Goal: Information Seeking & Learning: Learn about a topic

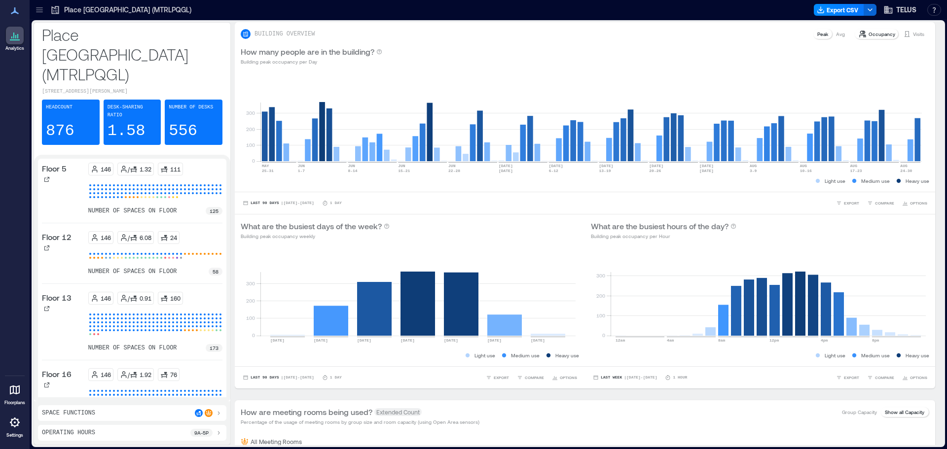
click at [39, 9] on icon at bounding box center [40, 10] width 10 height 10
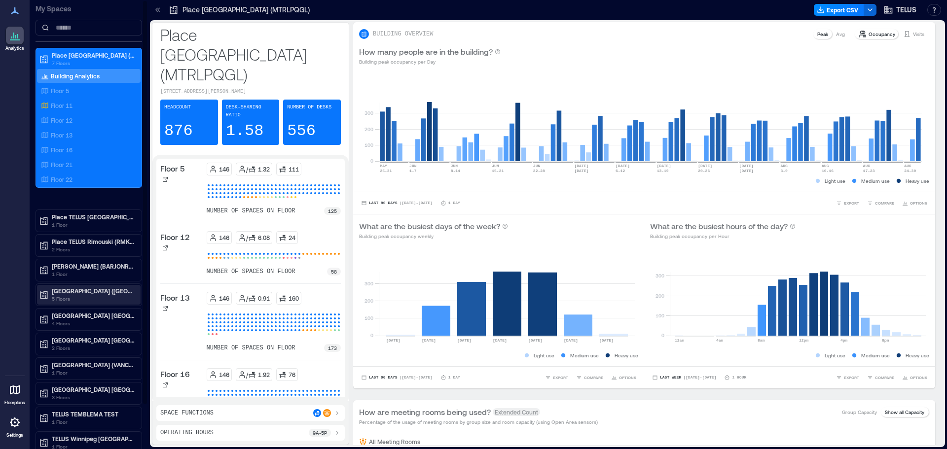
click at [89, 300] on p "5 Floors" at bounding box center [93, 299] width 83 height 8
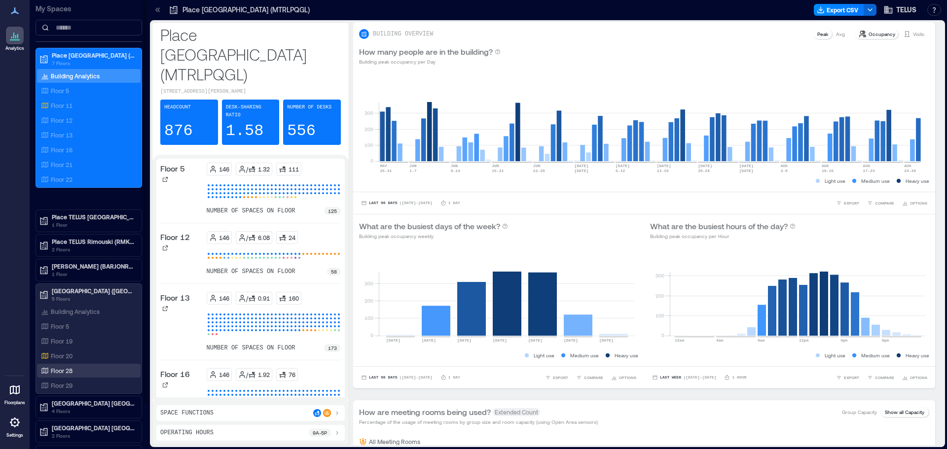
click at [71, 373] on p "Floor 28" at bounding box center [62, 371] width 22 height 8
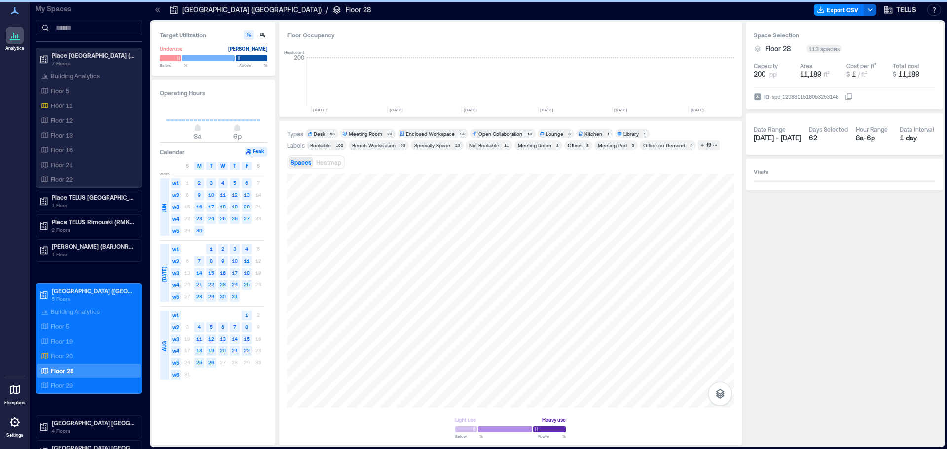
scroll to position [0, 921]
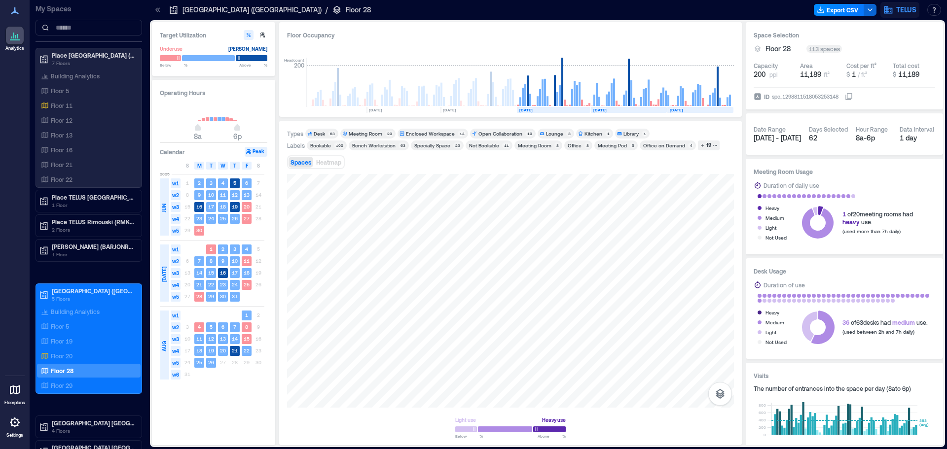
click at [885, 6] on icon "button" at bounding box center [889, 9] width 8 height 7
click at [200, 14] on p "[GEOGRAPHIC_DATA] ([GEOGRAPHIC_DATA])" at bounding box center [252, 10] width 139 height 10
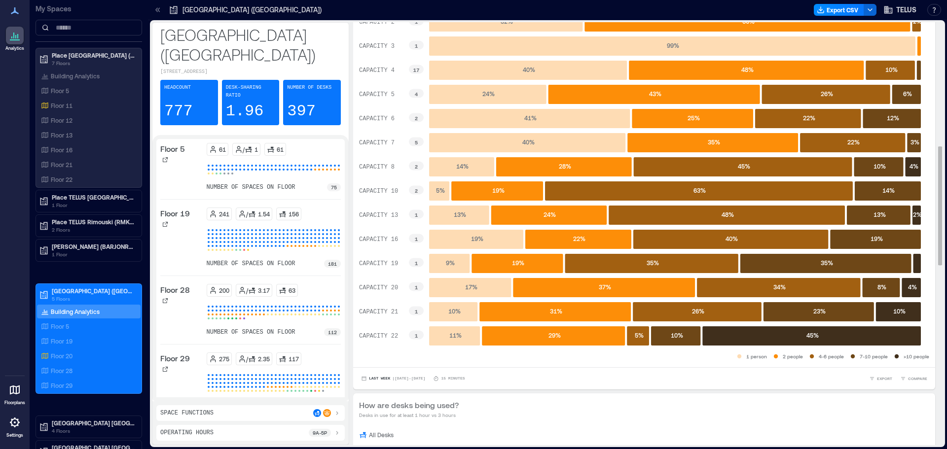
scroll to position [440, 0]
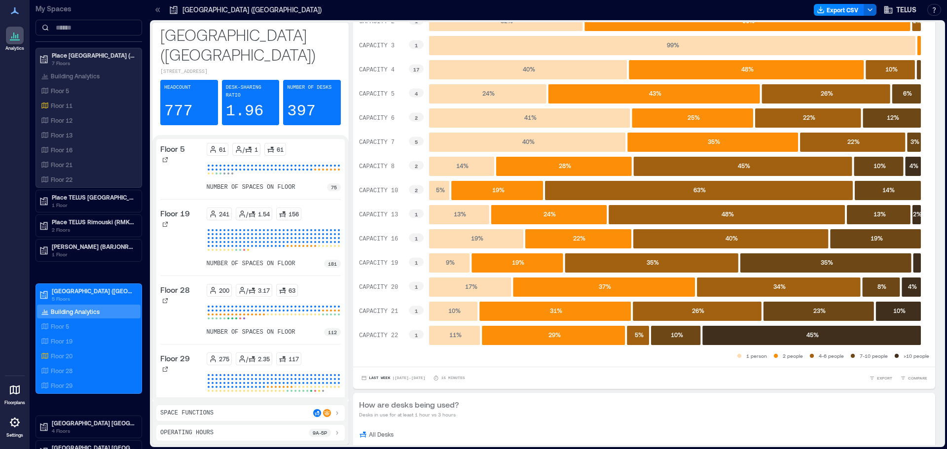
click at [338, 412] on icon at bounding box center [337, 413] width 8 height 8
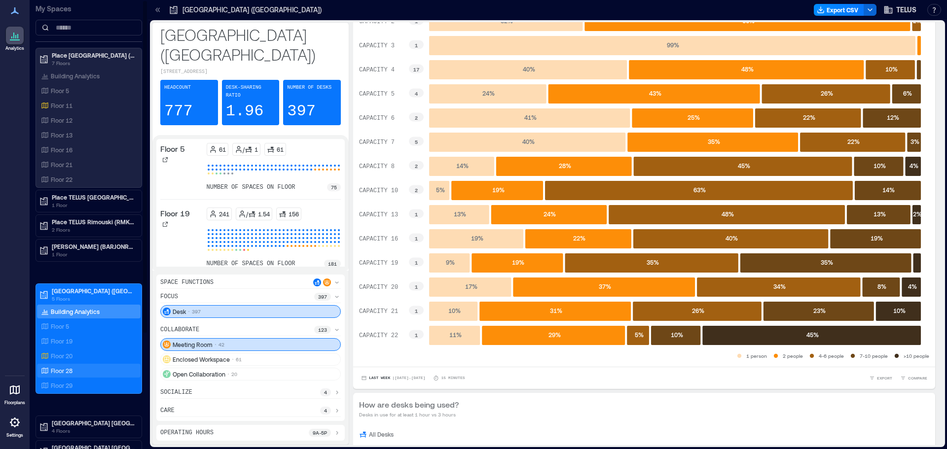
click at [67, 374] on p "Floor 28" at bounding box center [62, 371] width 22 height 8
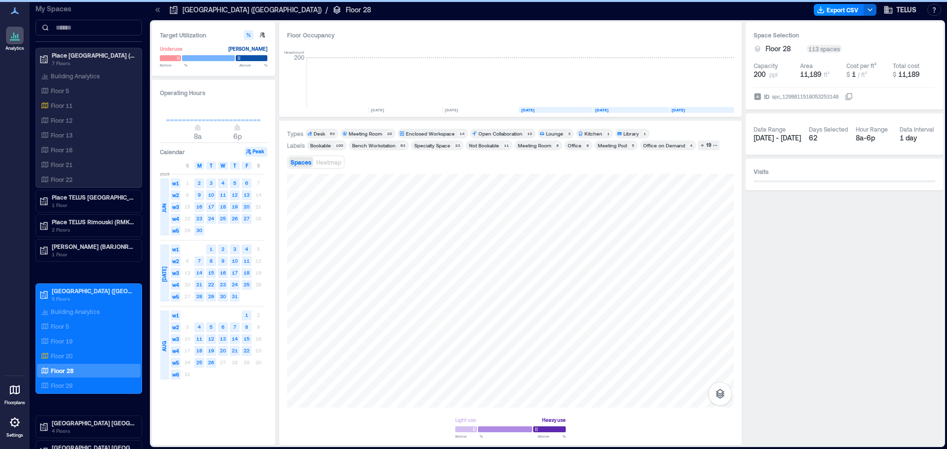
scroll to position [0, 921]
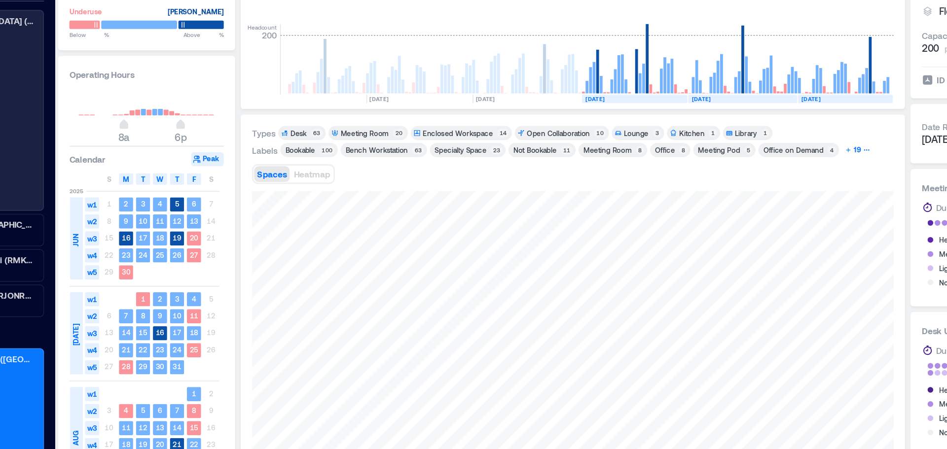
click at [705, 147] on div "19" at bounding box center [709, 145] width 8 height 9
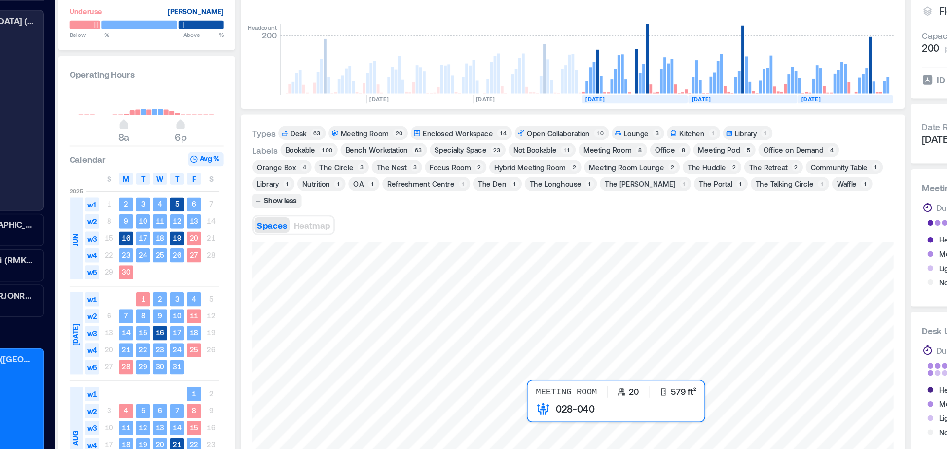
click at [498, 322] on div at bounding box center [510, 315] width 447 height 210
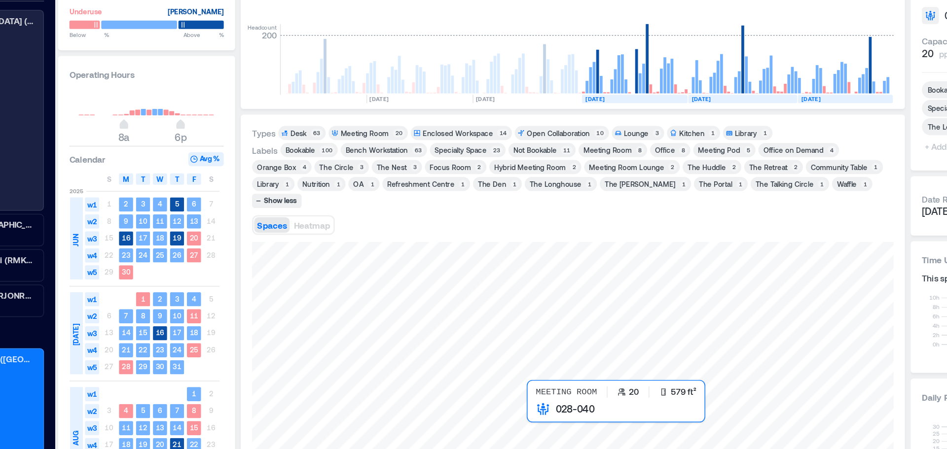
click at [497, 323] on div at bounding box center [510, 315] width 447 height 210
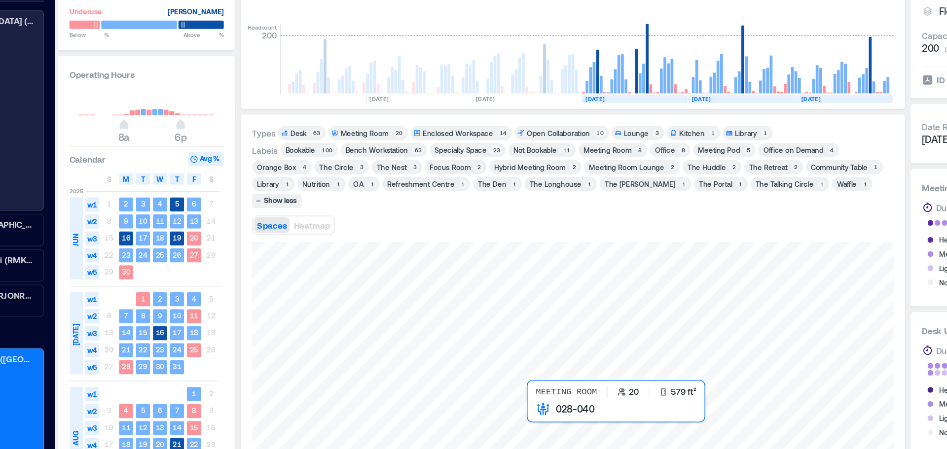
click at [497, 325] on div at bounding box center [510, 315] width 447 height 210
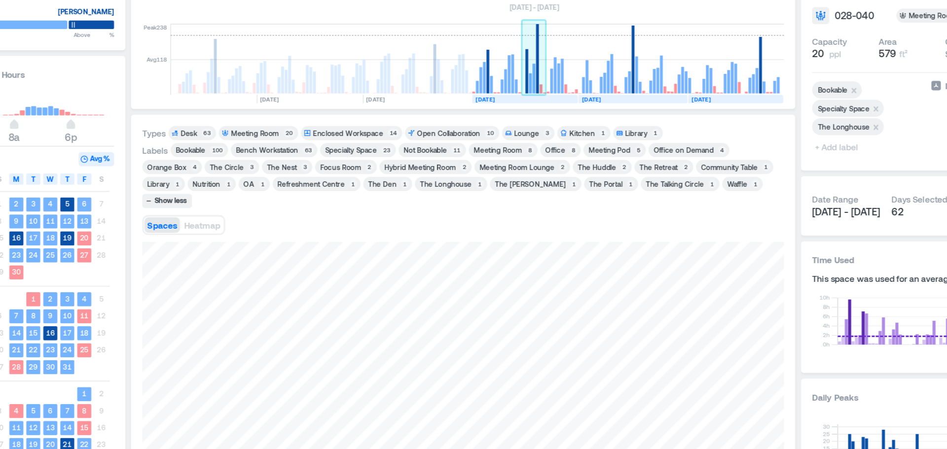
click at [565, 96] on rect at bounding box center [560, 82] width 17 height 49
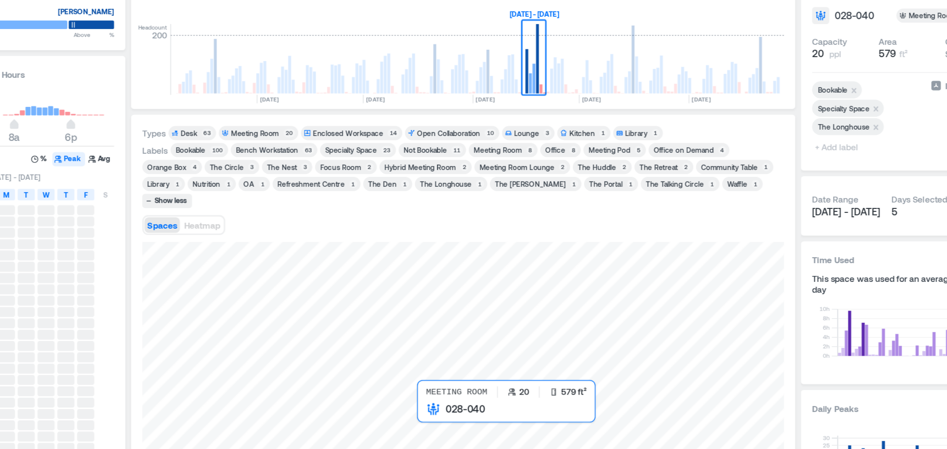
click at [498, 325] on div at bounding box center [510, 315] width 447 height 210
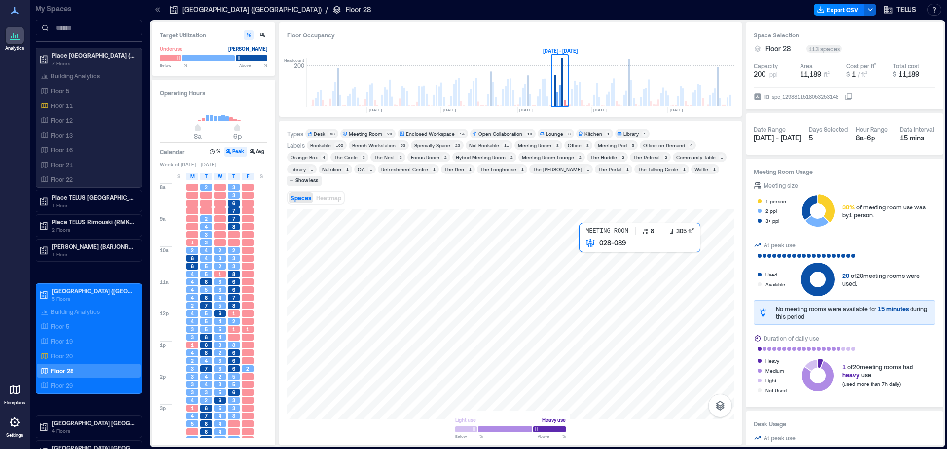
click at [593, 246] on div at bounding box center [510, 315] width 447 height 210
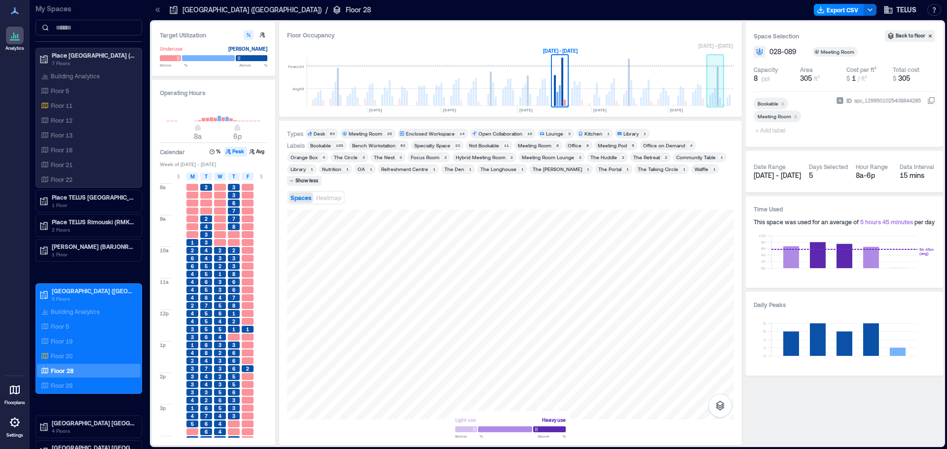
click at [712, 89] on rect at bounding box center [715, 82] width 17 height 49
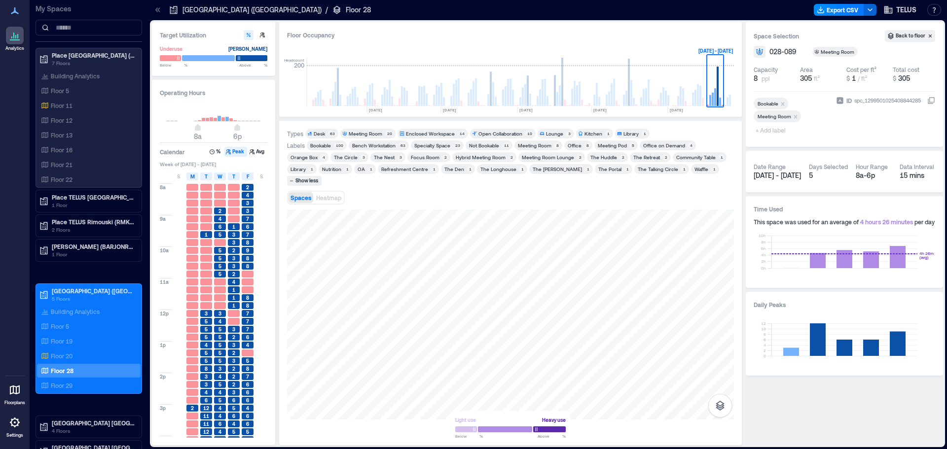
click at [235, 255] on div "Target Utilization Underuse [PERSON_NAME] Below ** % Above ** % Operating Hours…" at bounding box center [547, 233] width 791 height 423
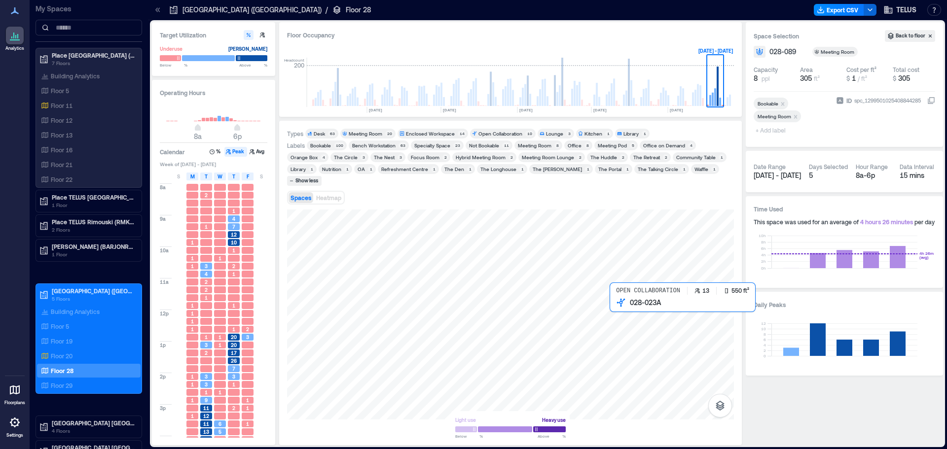
click at [634, 315] on div at bounding box center [510, 315] width 447 height 210
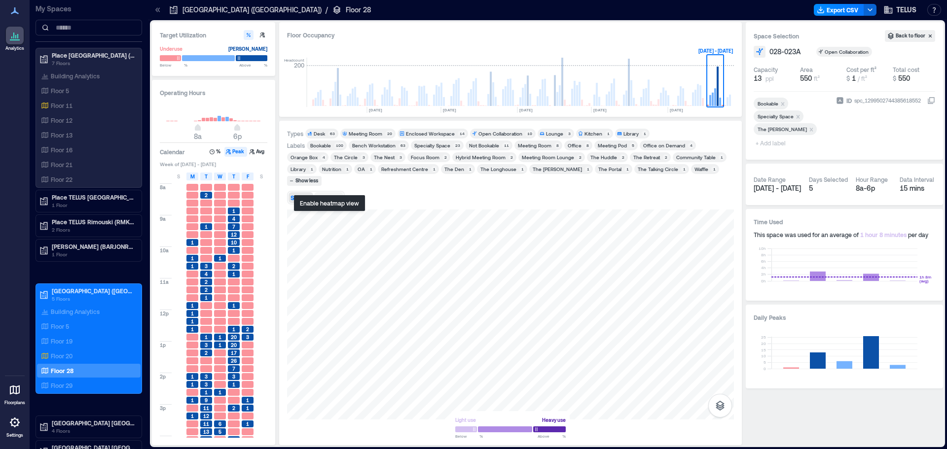
click at [335, 194] on span "Heatmap" at bounding box center [328, 197] width 25 height 7
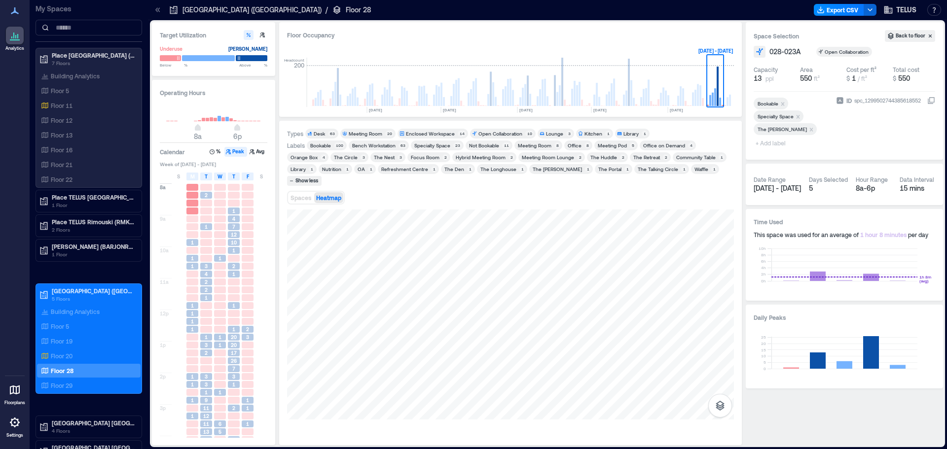
click at [477, 449] on html "Analytics Floorplans Settings My Spaces Place [GEOGRAPHIC_DATA] (MTRLPQGL) 7 Fl…" at bounding box center [473, 224] width 947 height 449
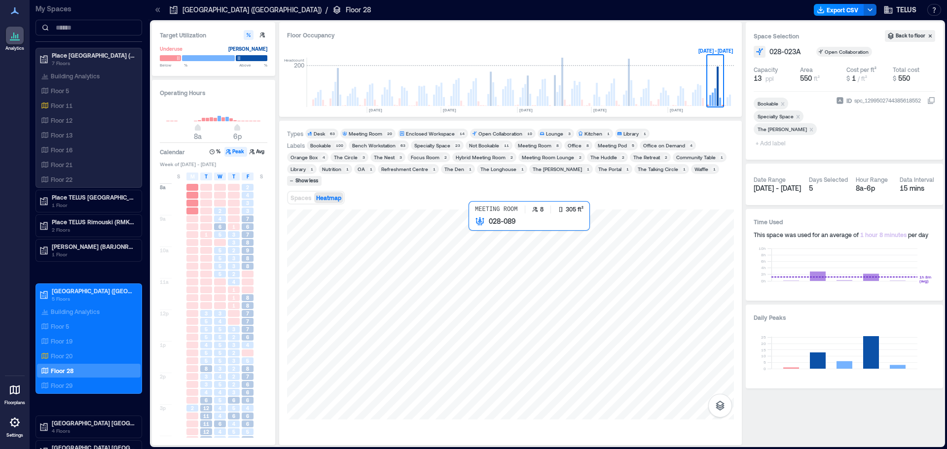
click at [497, 247] on div at bounding box center [510, 315] width 447 height 210
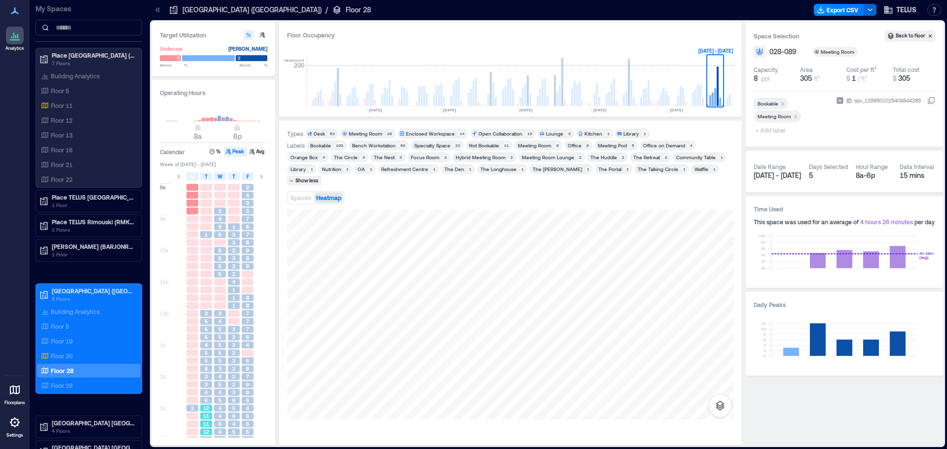
click at [203, 408] on span "12" at bounding box center [206, 408] width 6 height 7
click at [157, 10] on icon at bounding box center [158, 10] width 10 height 10
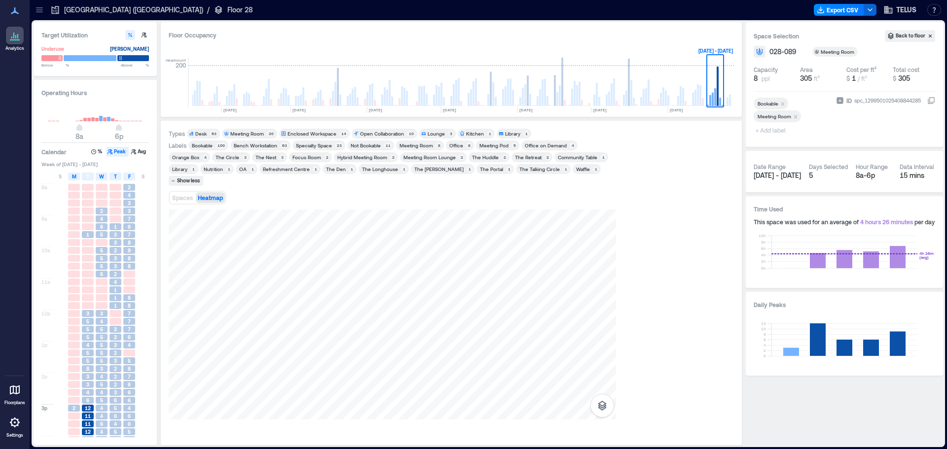
scroll to position [0, 803]
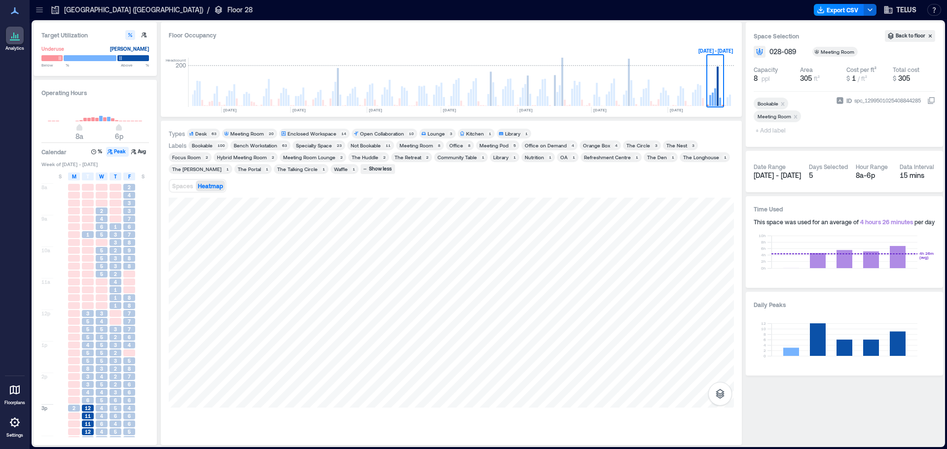
click at [108, 7] on p "[GEOGRAPHIC_DATA] ([GEOGRAPHIC_DATA])" at bounding box center [133, 10] width 139 height 10
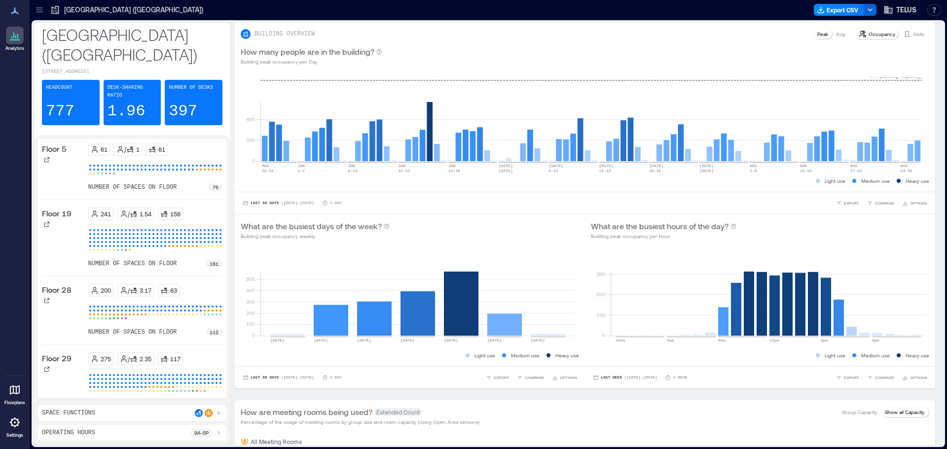
click at [218, 414] on icon at bounding box center [219, 413] width 8 height 8
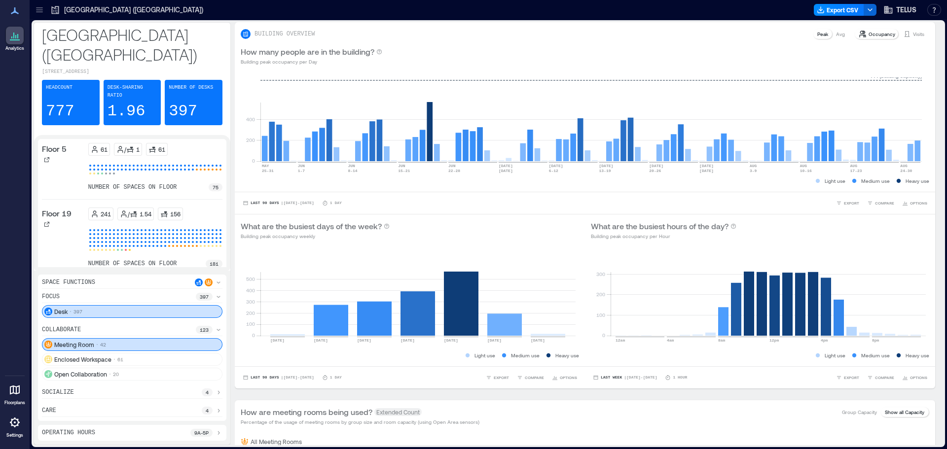
click at [38, 9] on icon at bounding box center [40, 10] width 10 height 10
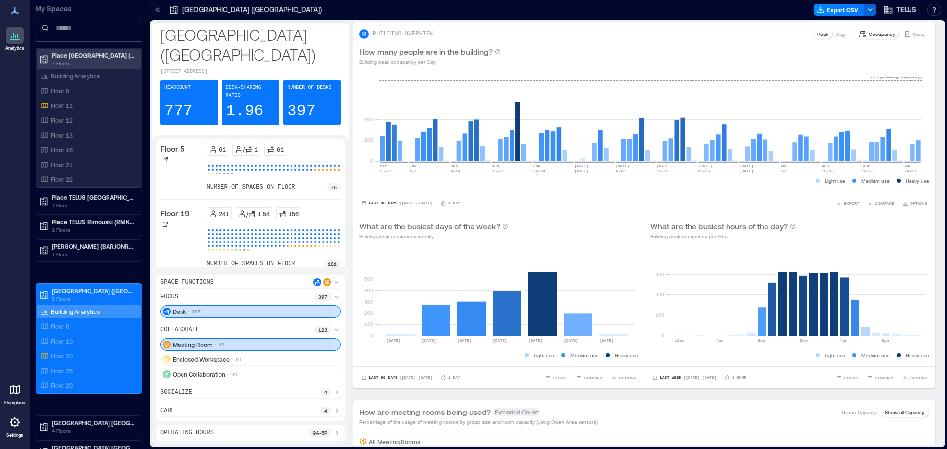
click at [86, 59] on p "7 Floors" at bounding box center [93, 63] width 83 height 8
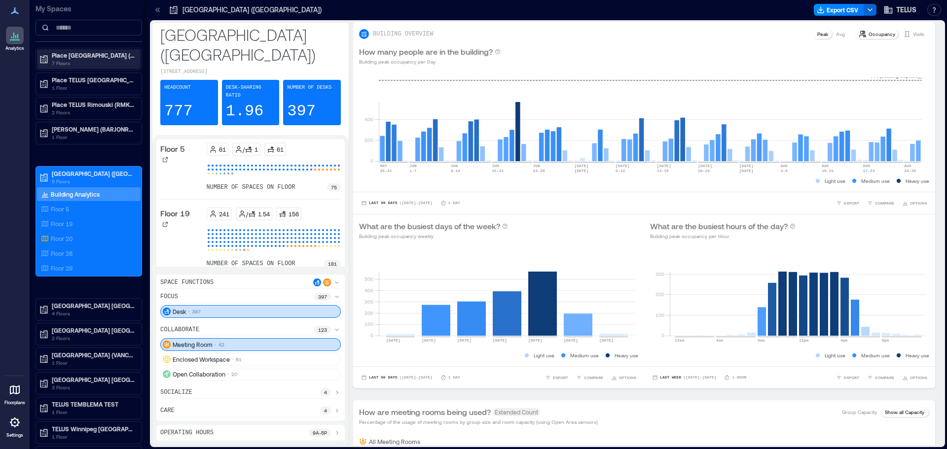
click at [77, 59] on p "7 Floors" at bounding box center [93, 63] width 83 height 8
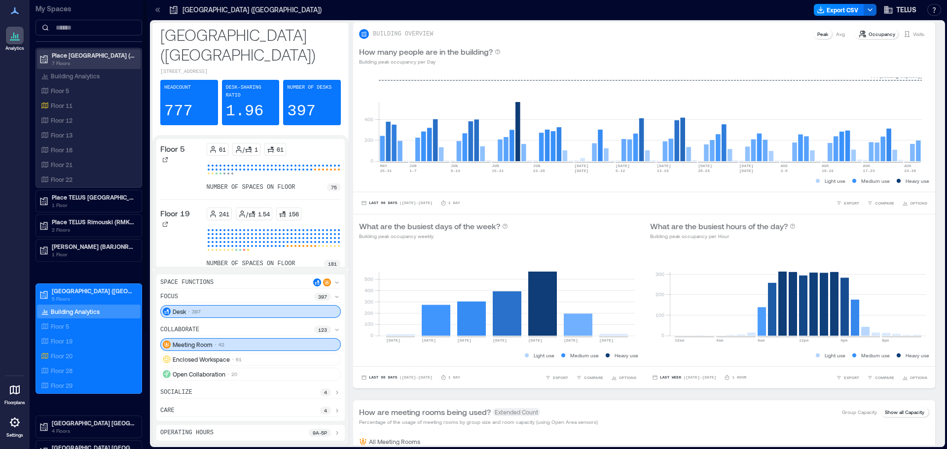
click at [77, 59] on p "7 Floors" at bounding box center [93, 63] width 83 height 8
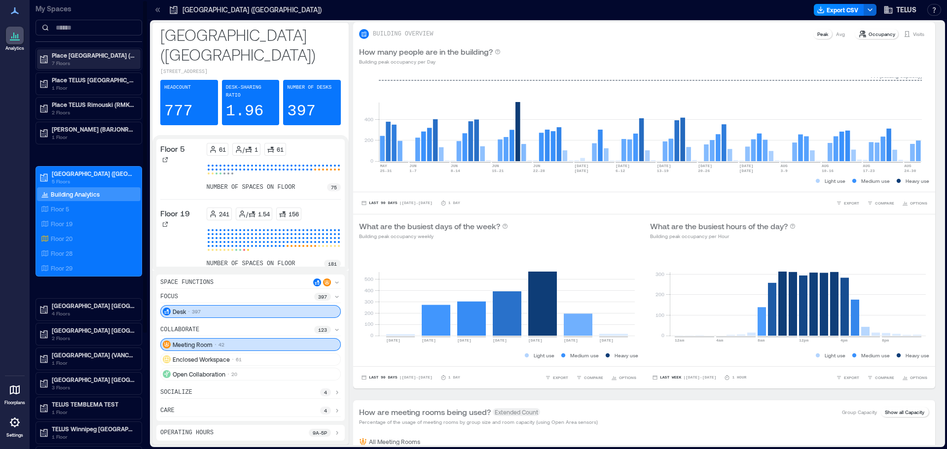
click at [77, 59] on p "7 Floors" at bounding box center [93, 63] width 83 height 8
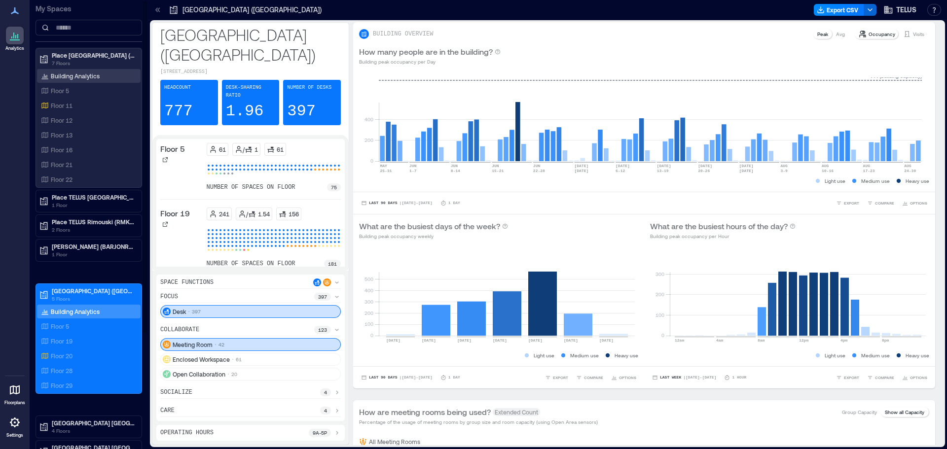
click at [81, 75] on p "Building Analytics" at bounding box center [75, 76] width 49 height 8
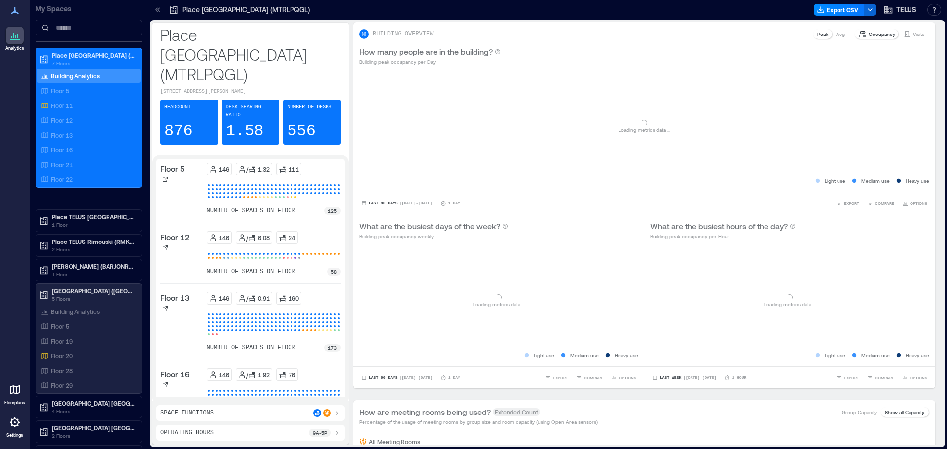
click at [335, 411] on icon at bounding box center [337, 413] width 8 height 8
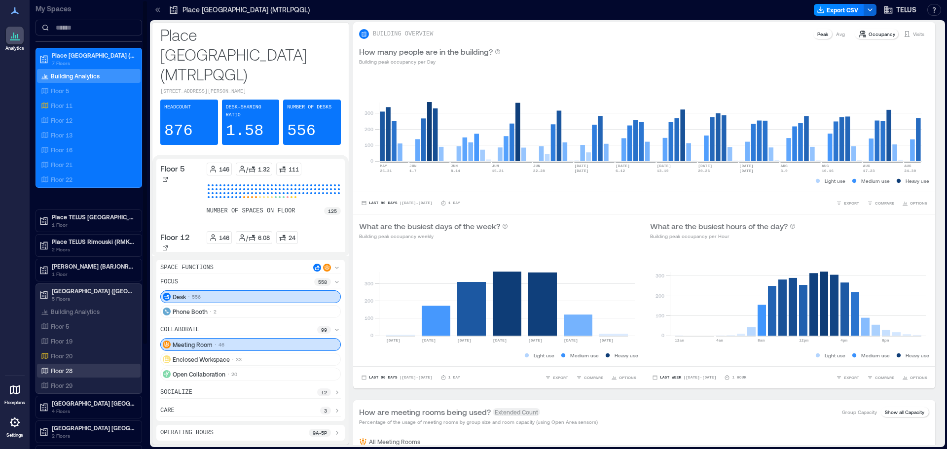
click at [67, 369] on p "Floor 28" at bounding box center [62, 371] width 22 height 8
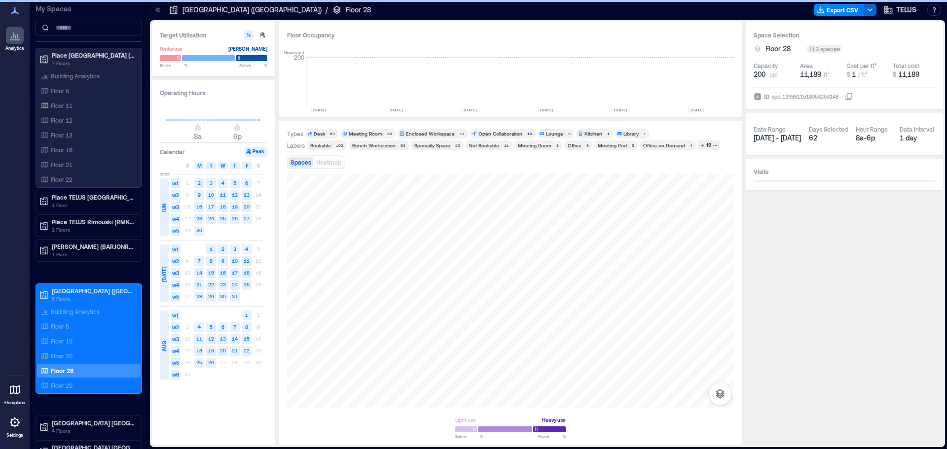
scroll to position [0, 921]
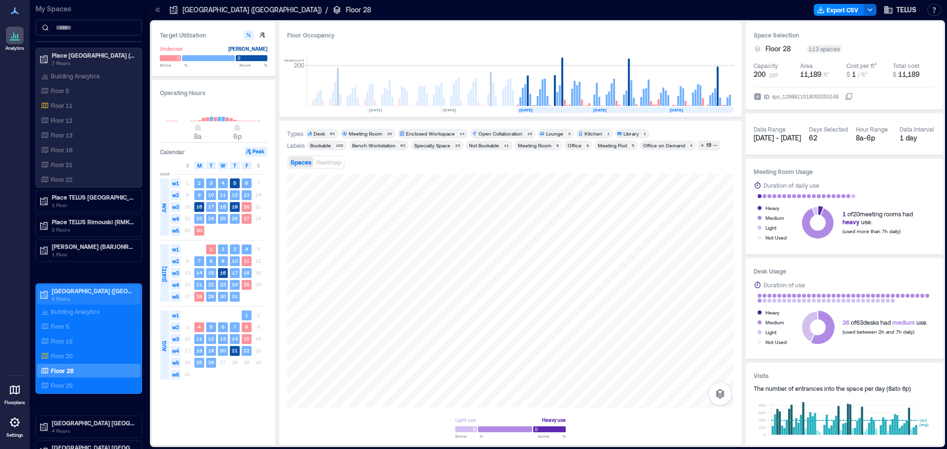
click at [95, 293] on p "[GEOGRAPHIC_DATA] ([GEOGRAPHIC_DATA])" at bounding box center [93, 291] width 83 height 8
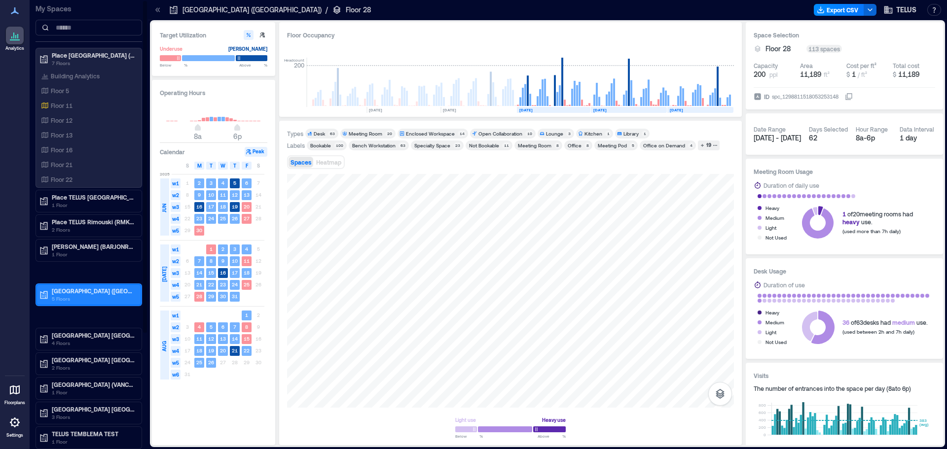
click at [69, 291] on p "[GEOGRAPHIC_DATA] ([GEOGRAPHIC_DATA])" at bounding box center [93, 291] width 83 height 8
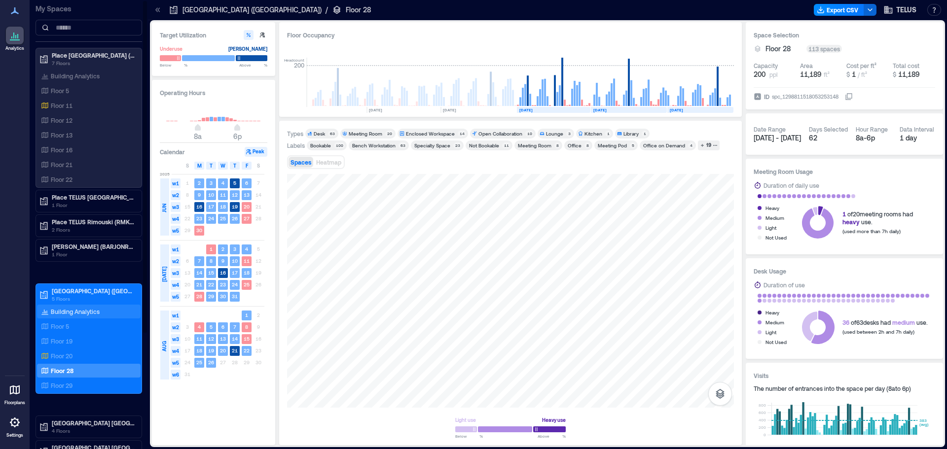
click at [69, 308] on p "Building Analytics" at bounding box center [75, 312] width 49 height 8
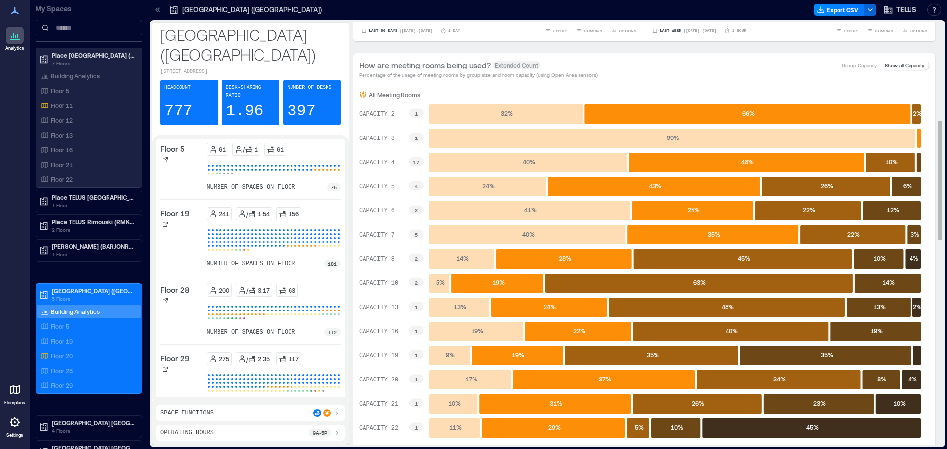
scroll to position [348, 0]
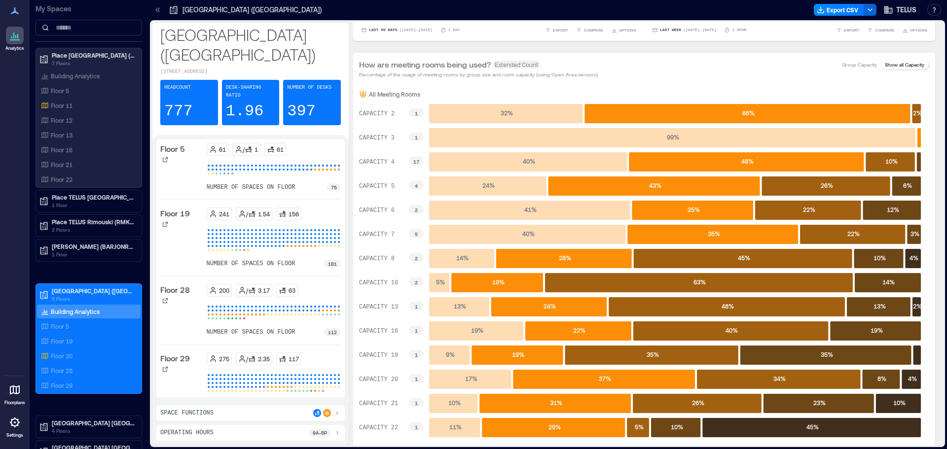
click at [335, 412] on icon at bounding box center [337, 413] width 8 height 8
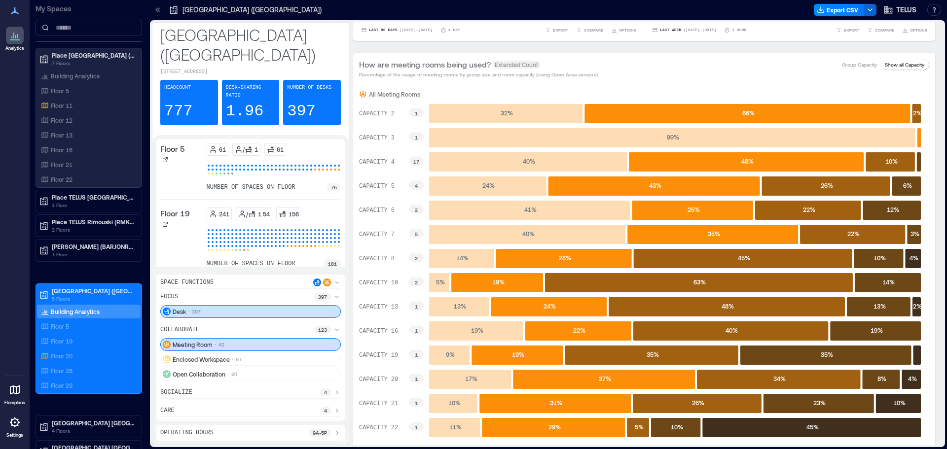
click at [211, 346] on p "Meeting Room" at bounding box center [193, 345] width 40 height 8
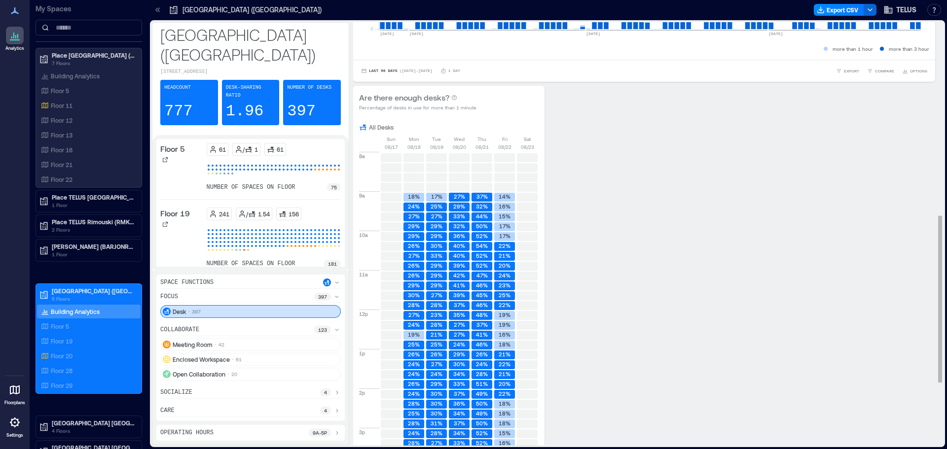
scroll to position [487, 0]
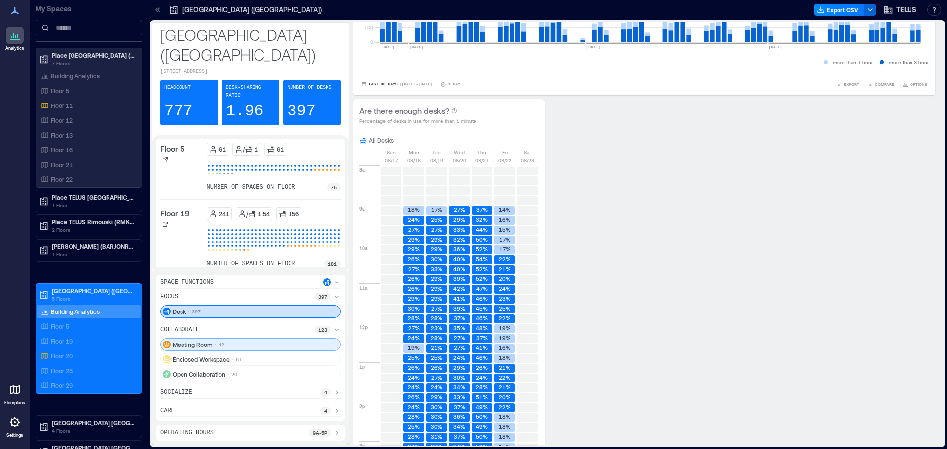
click at [286, 346] on div "Meeting Room 42" at bounding box center [250, 344] width 181 height 13
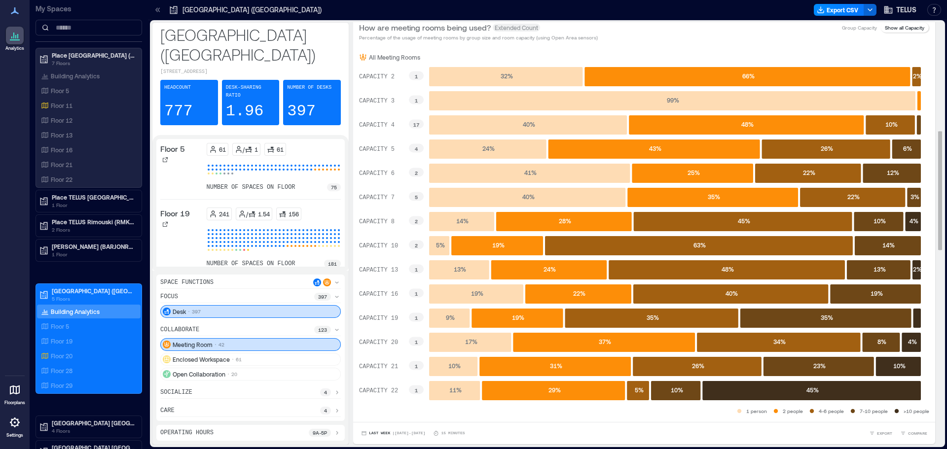
scroll to position [384, 0]
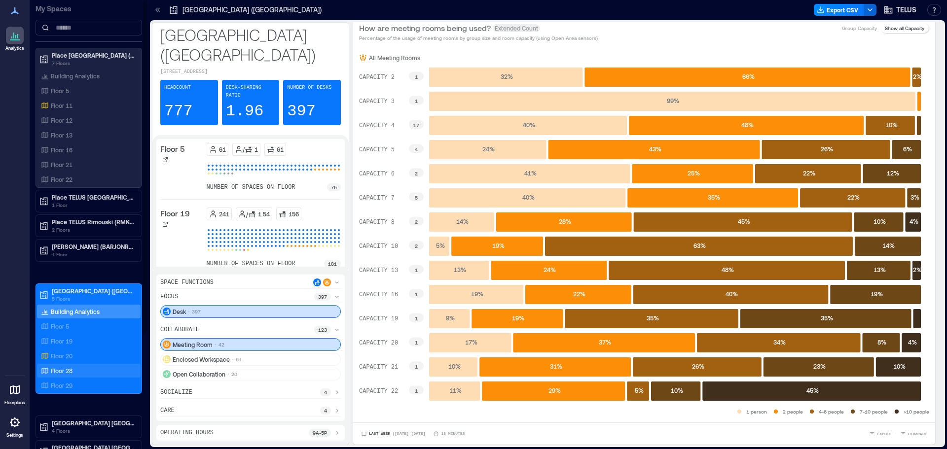
click at [62, 377] on div "Floor 28" at bounding box center [89, 371] width 104 height 14
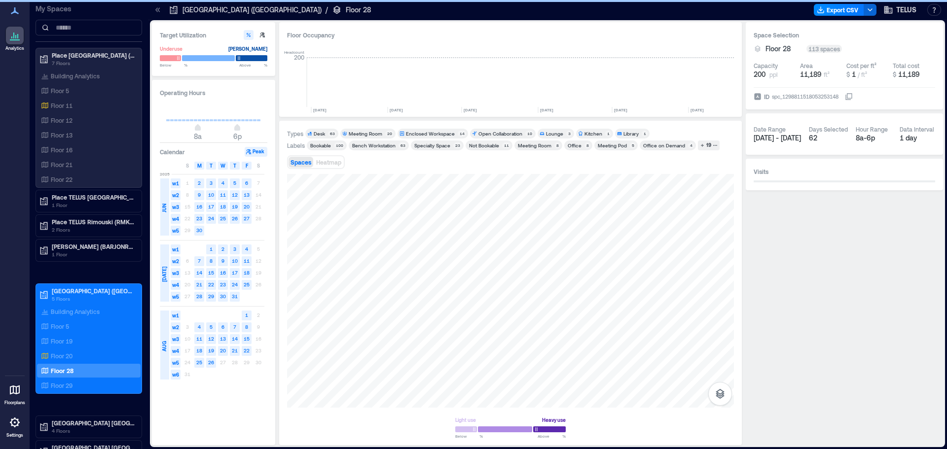
scroll to position [0, 921]
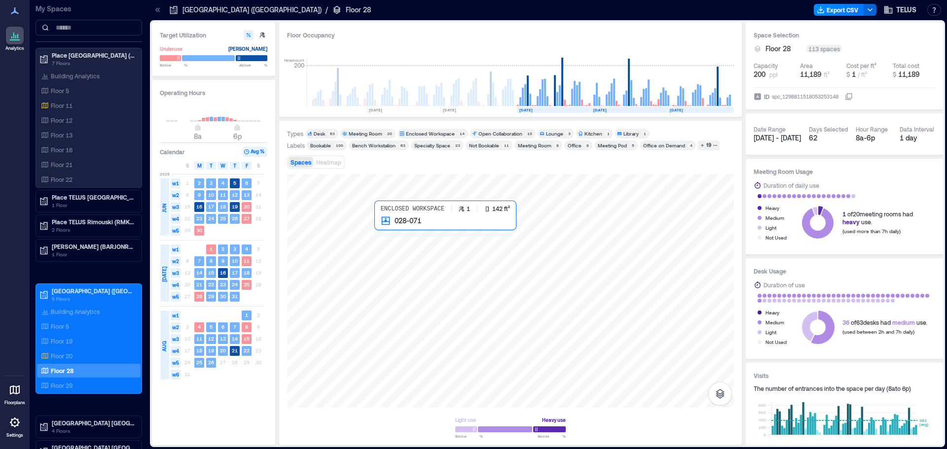
click at [408, 246] on div at bounding box center [510, 291] width 447 height 234
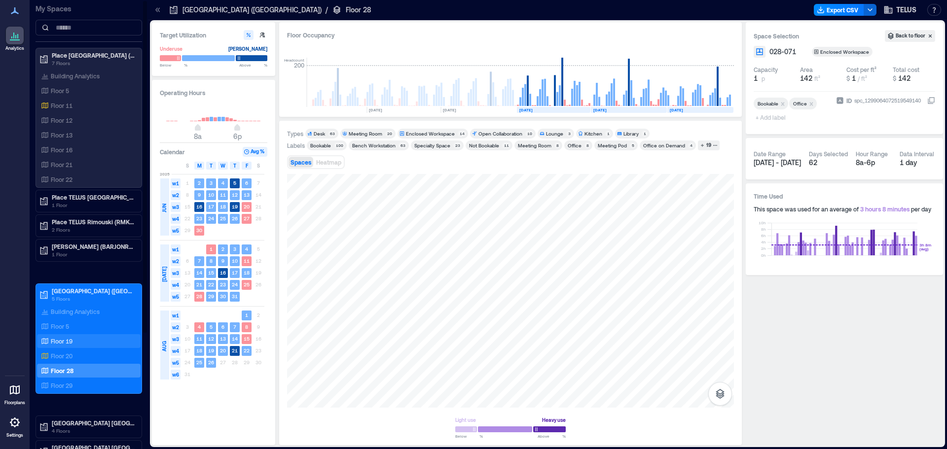
click at [64, 337] on p "Floor 19" at bounding box center [62, 341] width 22 height 8
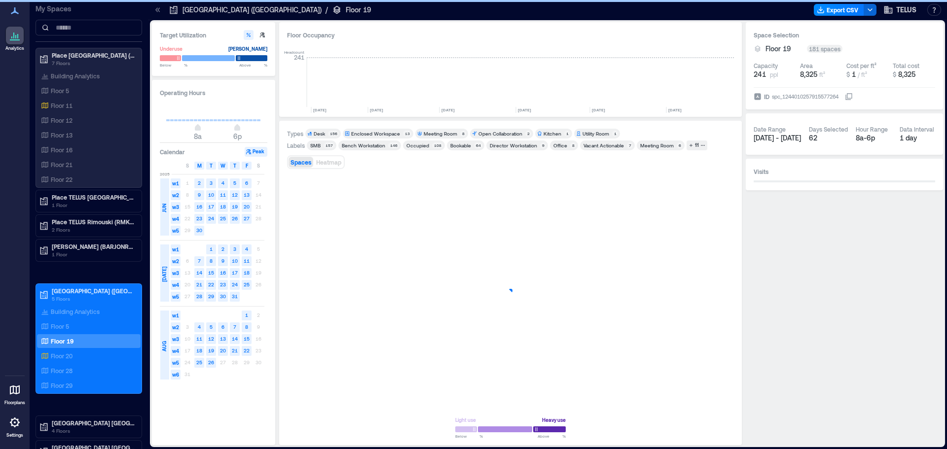
scroll to position [0, 1049]
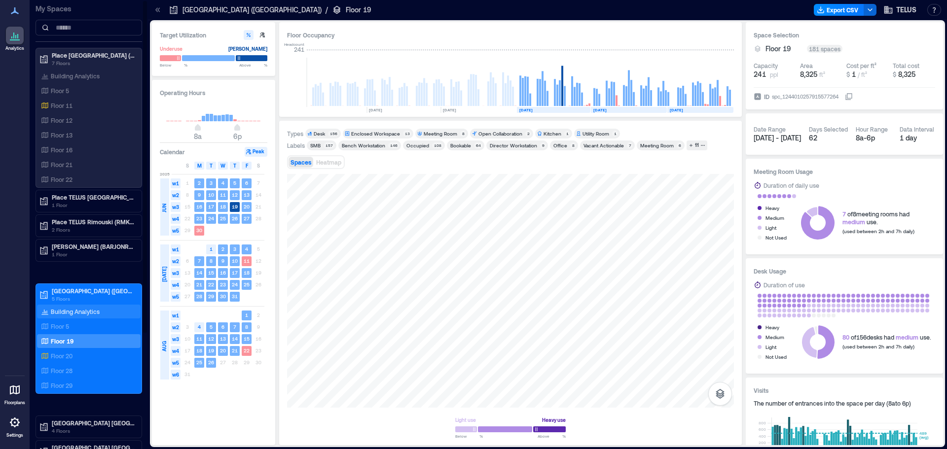
click at [80, 310] on p "Building Analytics" at bounding box center [75, 312] width 49 height 8
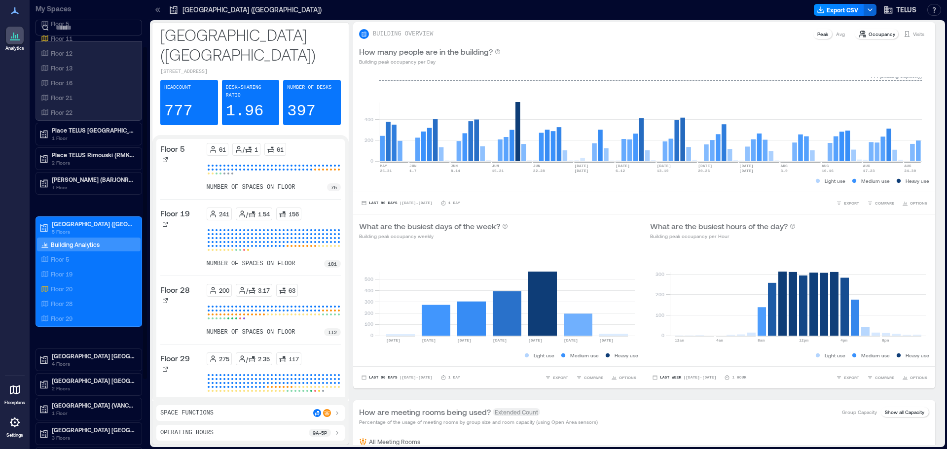
scroll to position [70, 0]
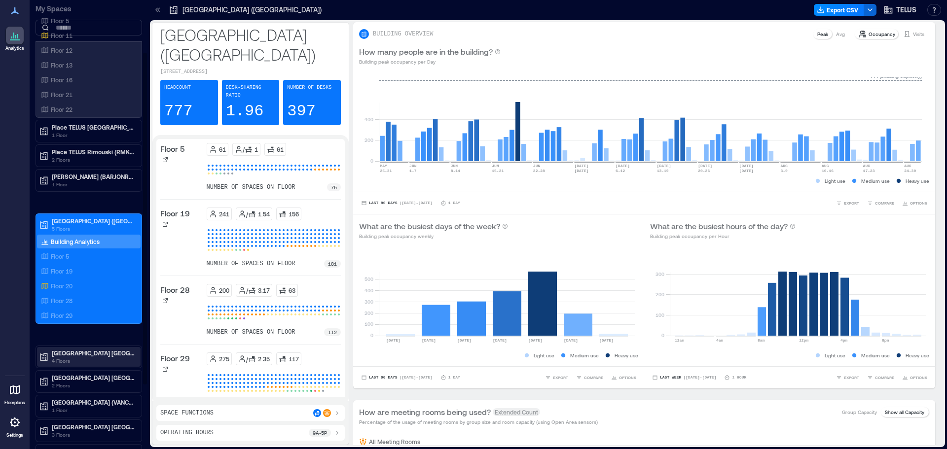
click at [104, 356] on p "[GEOGRAPHIC_DATA] [GEOGRAPHIC_DATA]-4519 (BNBYBCDW)" at bounding box center [93, 353] width 83 height 8
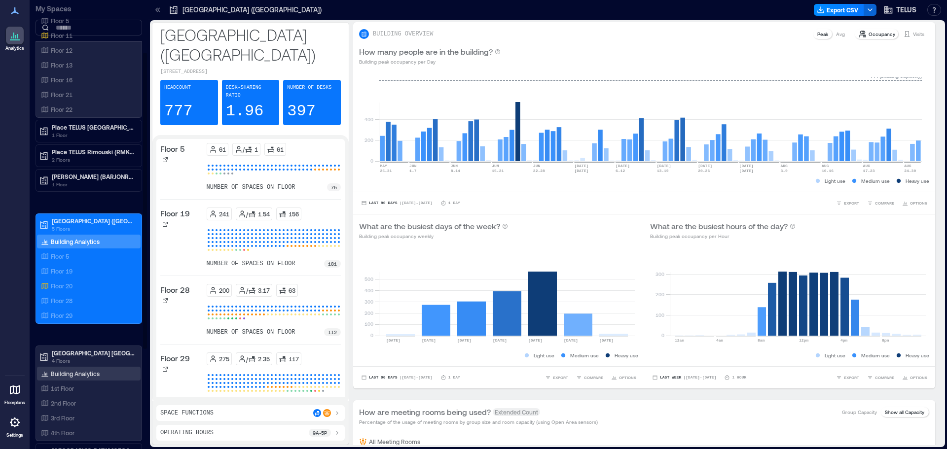
click at [80, 375] on p "Building Analytics" at bounding box center [75, 374] width 49 height 8
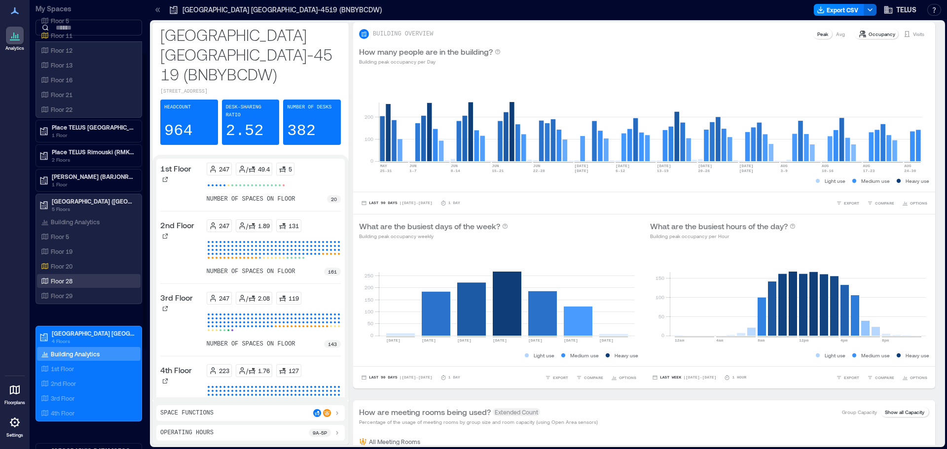
click at [75, 281] on div "Floor 28" at bounding box center [87, 281] width 96 height 10
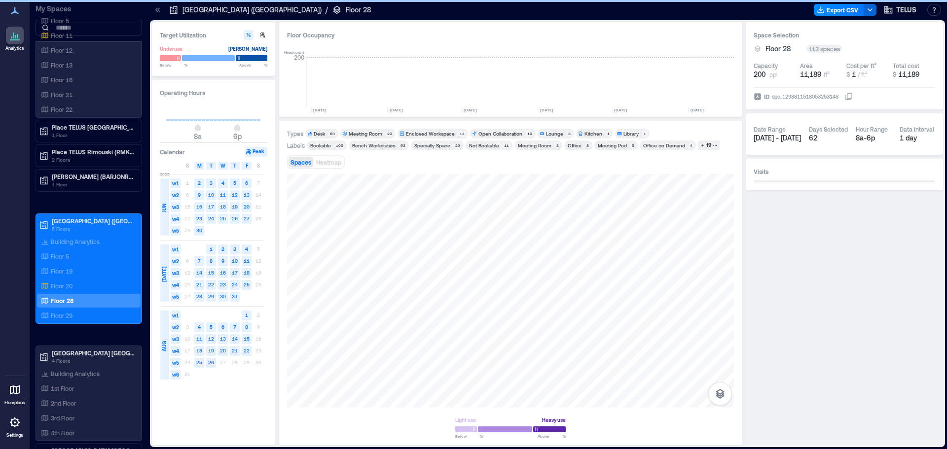
scroll to position [0, 921]
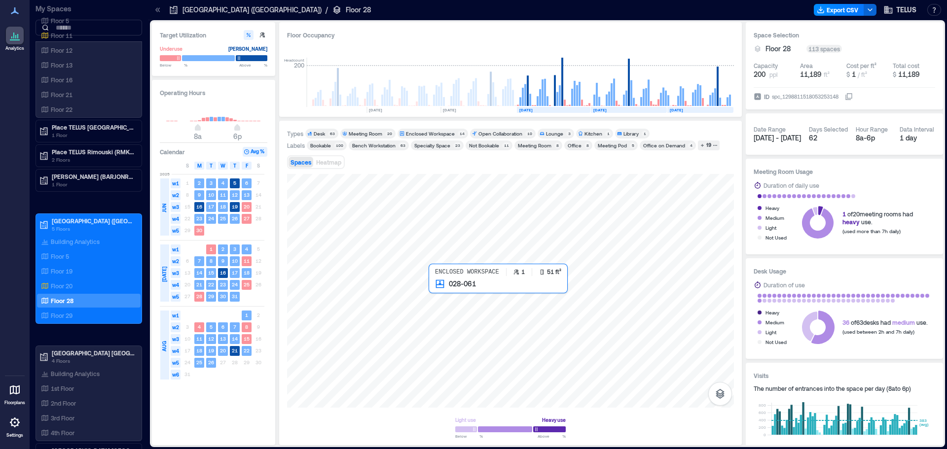
click at [429, 287] on div at bounding box center [510, 291] width 447 height 234
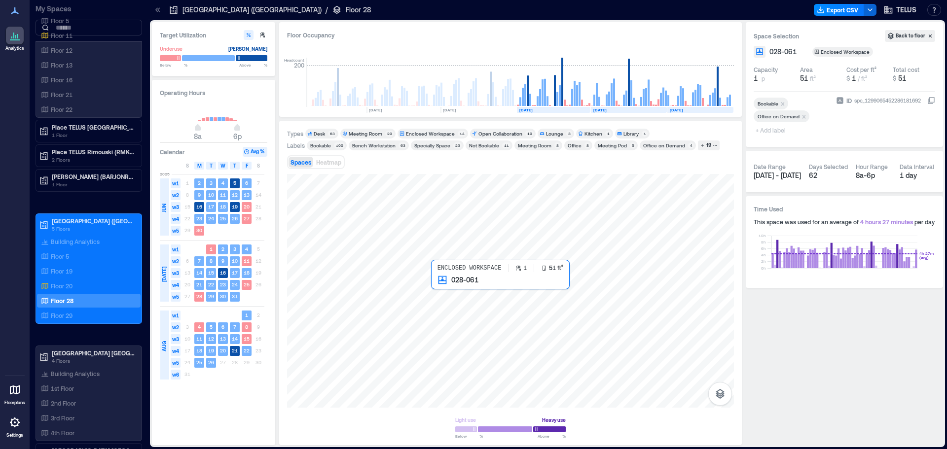
click at [438, 291] on div at bounding box center [510, 291] width 447 height 234
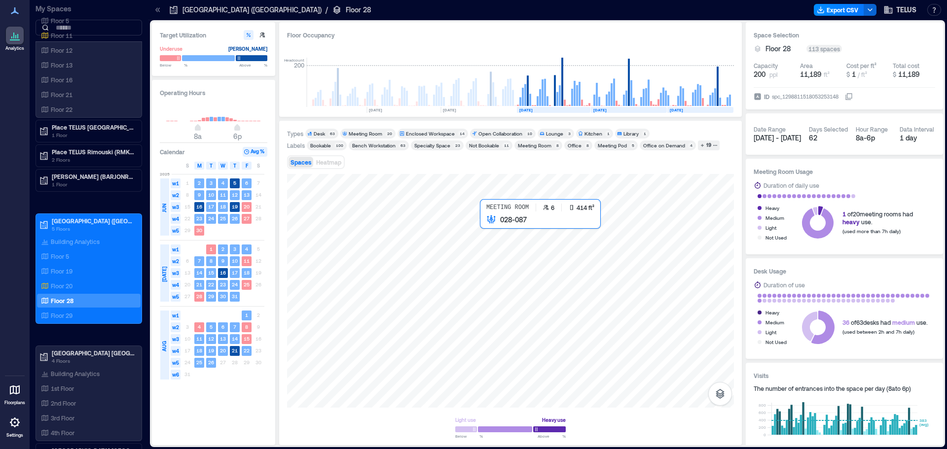
click at [499, 228] on div at bounding box center [510, 291] width 447 height 234
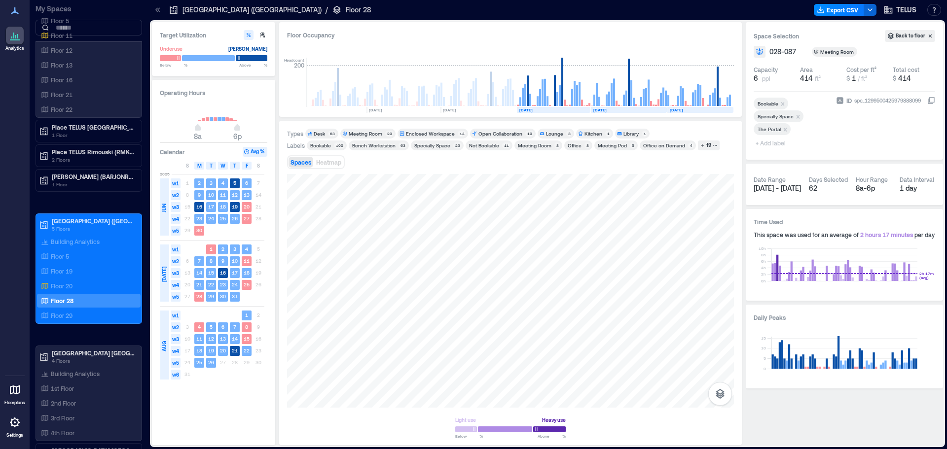
click at [286, 250] on div "Types Desk 63 Meeting Room 20 Enclosed Workspace 14 Open Collaboration 10 Loung…" at bounding box center [510, 283] width 463 height 325
click at [453, 226] on div at bounding box center [510, 291] width 447 height 234
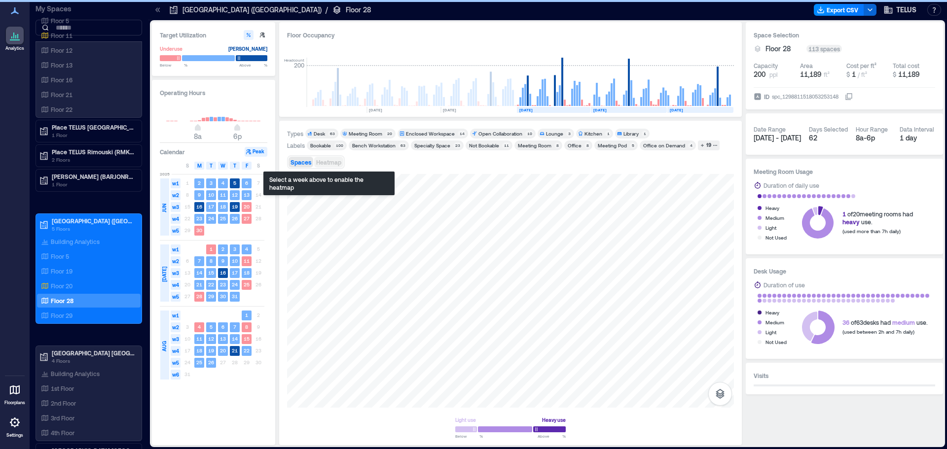
click at [324, 157] on button "Heatmap" at bounding box center [328, 162] width 29 height 11
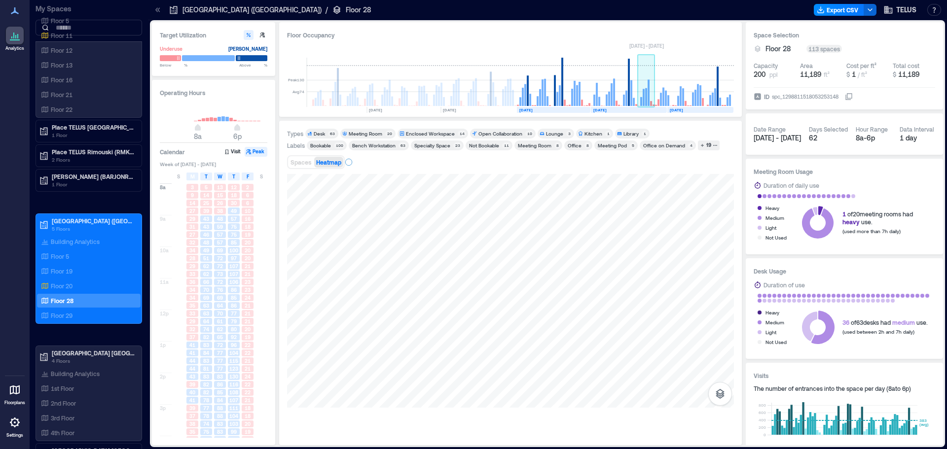
click at [638, 100] on rect at bounding box center [646, 82] width 17 height 49
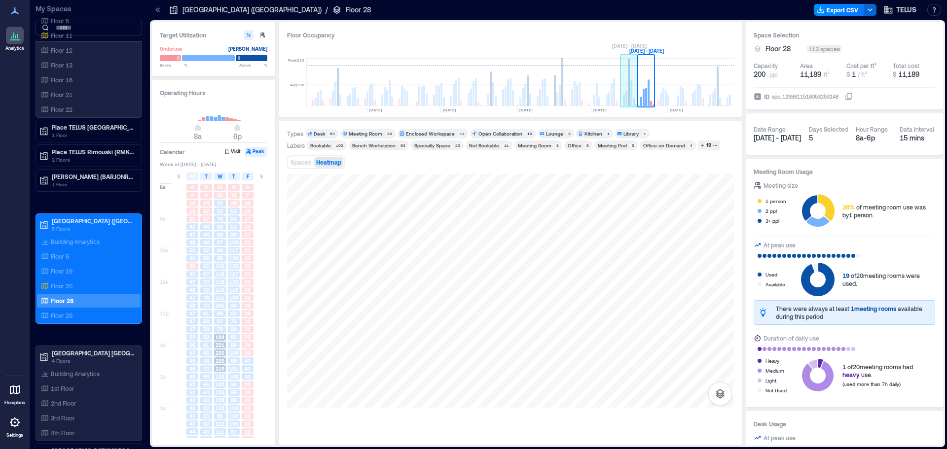
click at [623, 100] on rect at bounding box center [624, 100] width 2 height 11
click at [223, 344] on span "221" at bounding box center [220, 345] width 9 height 7
click at [73, 267] on div "Floor 19" at bounding box center [87, 271] width 96 height 10
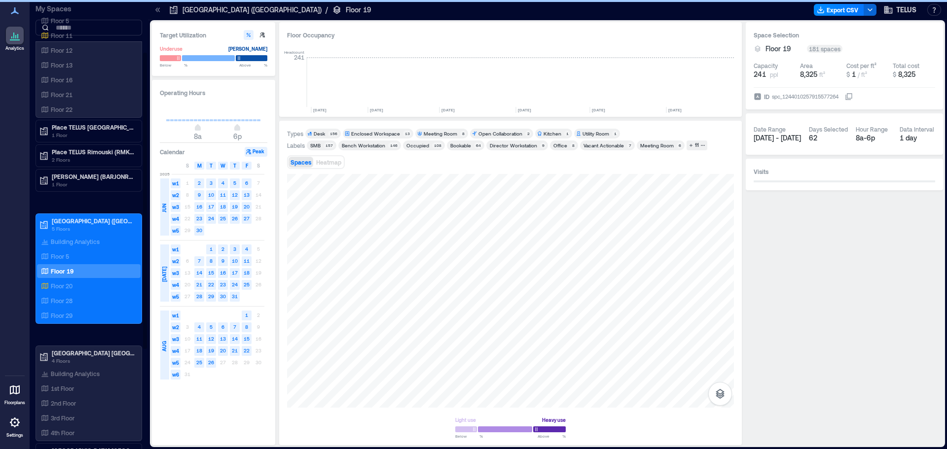
scroll to position [0, 1049]
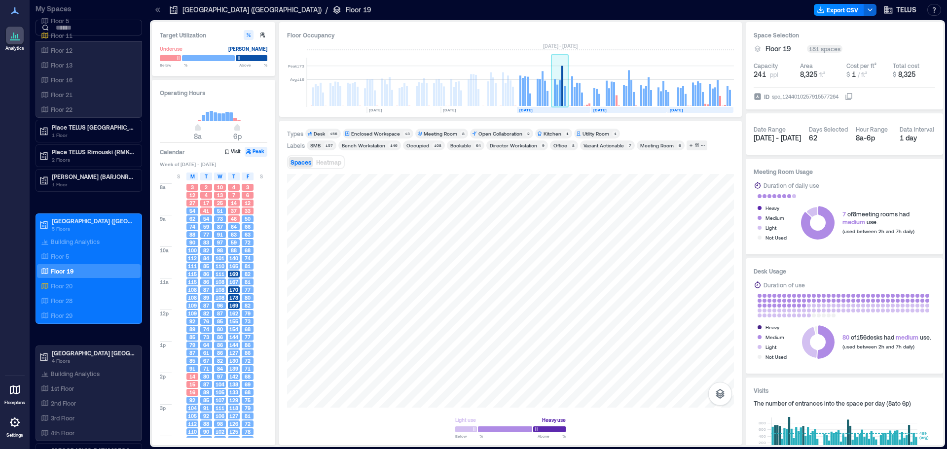
click at [559, 93] on rect at bounding box center [560, 93] width 2 height 26
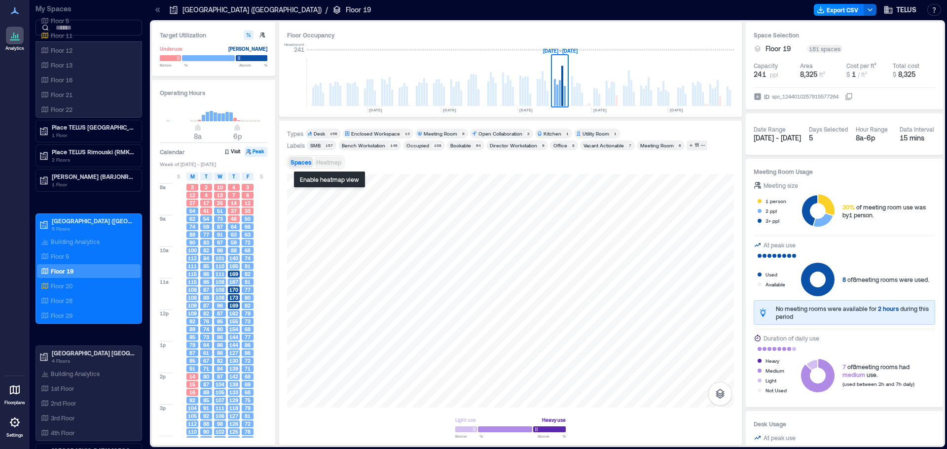
click at [326, 162] on span "Heatmap" at bounding box center [328, 162] width 25 height 7
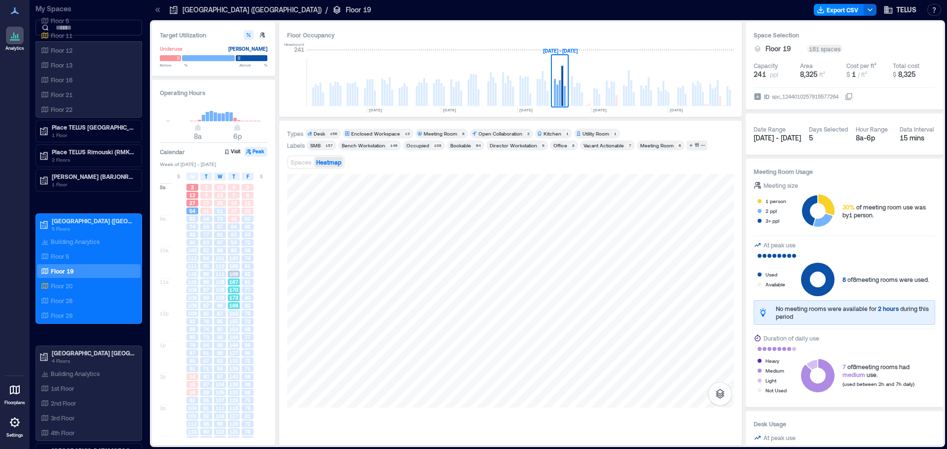
click at [233, 284] on span "167" at bounding box center [233, 282] width 9 height 7
click at [69, 286] on p "Floor 20" at bounding box center [62, 286] width 22 height 8
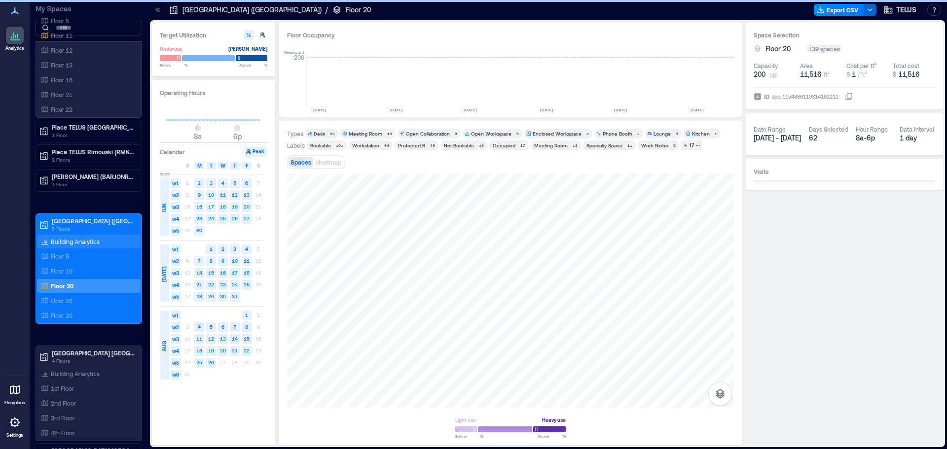
scroll to position [0, 1824]
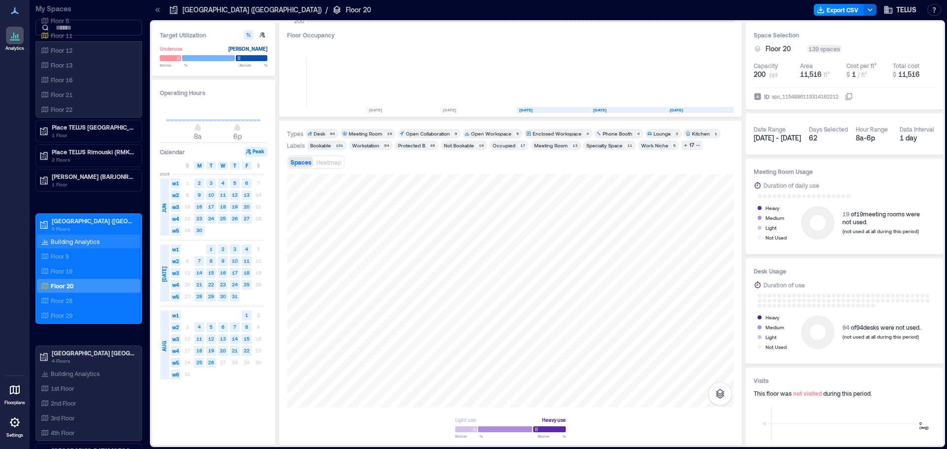
click at [65, 242] on p "Building Analytics" at bounding box center [75, 242] width 49 height 8
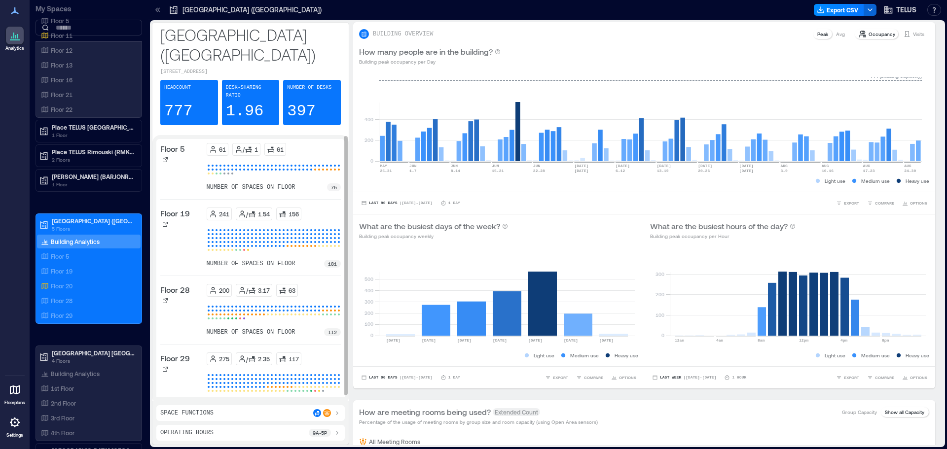
click at [180, 229] on div "Floor 19" at bounding box center [181, 238] width 42 height 60
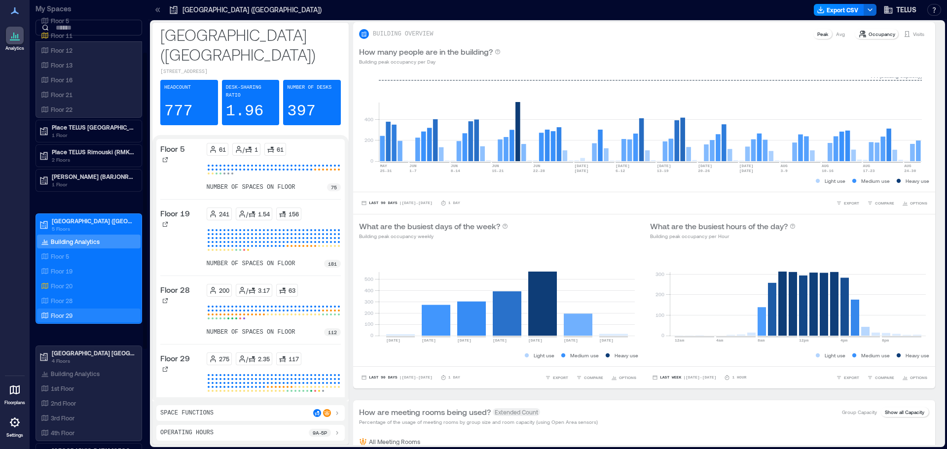
click at [63, 317] on p "Floor 29" at bounding box center [62, 316] width 22 height 8
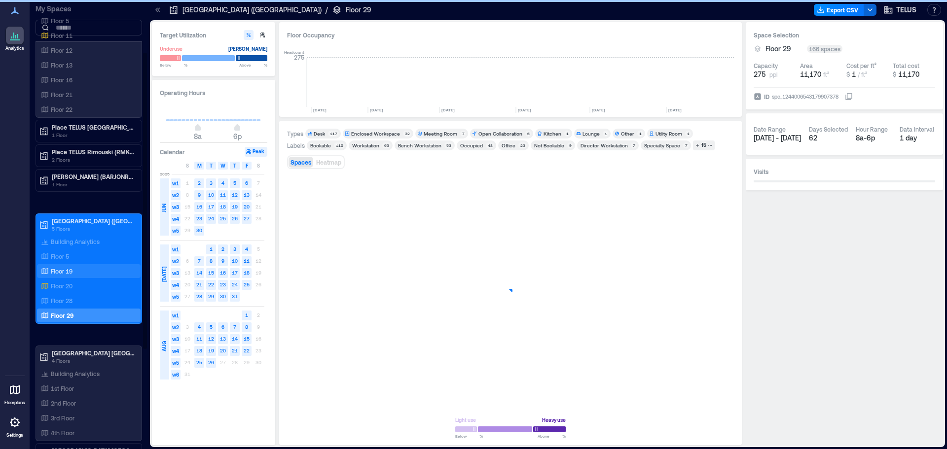
click at [63, 274] on p "Floor 19" at bounding box center [62, 271] width 22 height 8
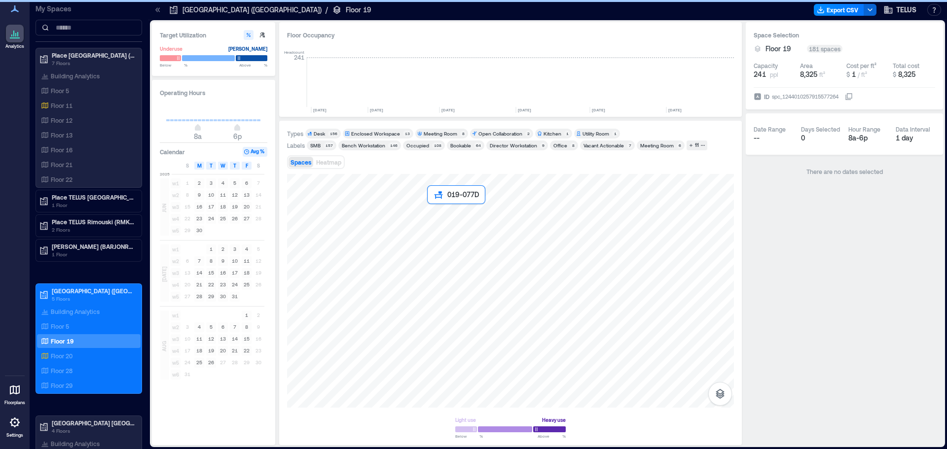
scroll to position [0, 1049]
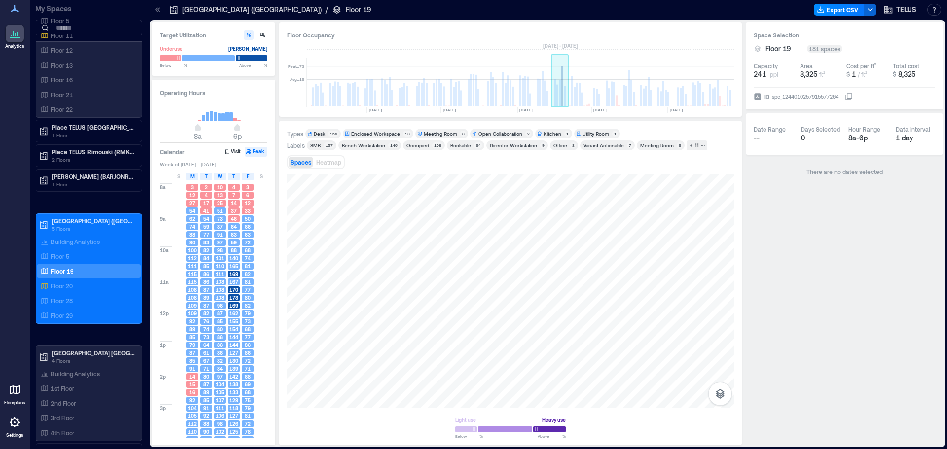
click at [559, 100] on rect at bounding box center [560, 93] width 2 height 26
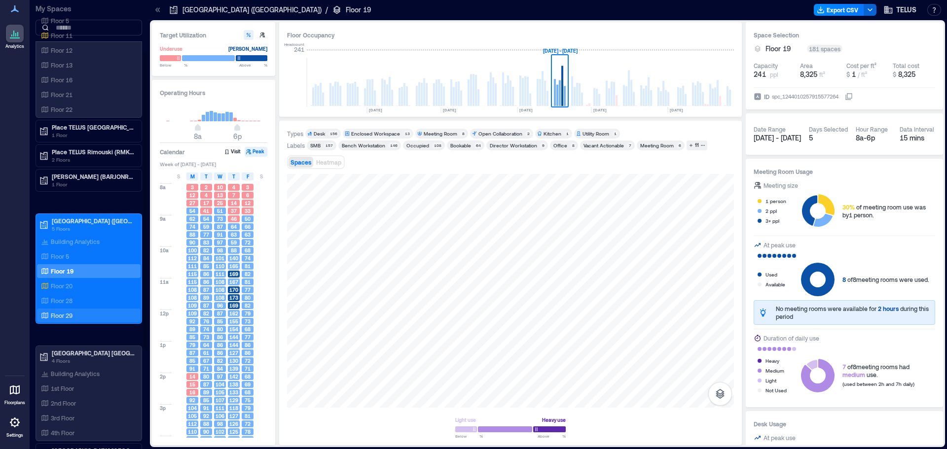
click at [64, 313] on p "Floor 29" at bounding box center [62, 316] width 22 height 8
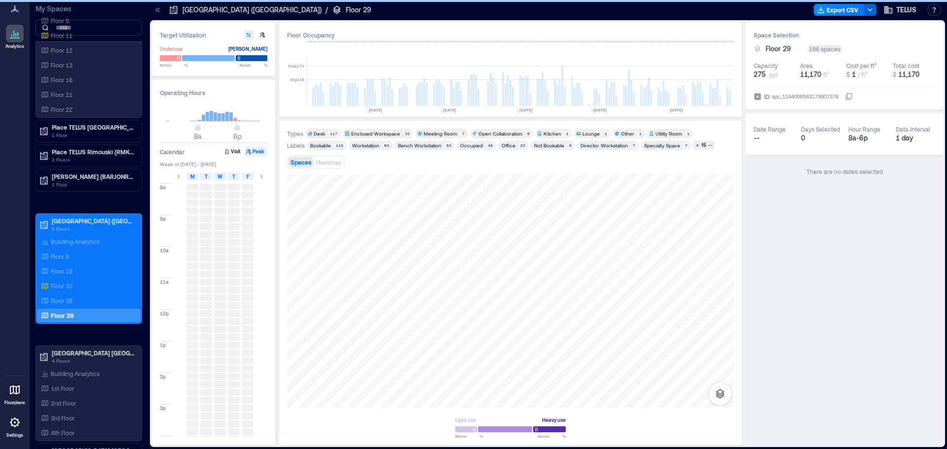
click at [559, 88] on rect at bounding box center [560, 93] width 2 height 26
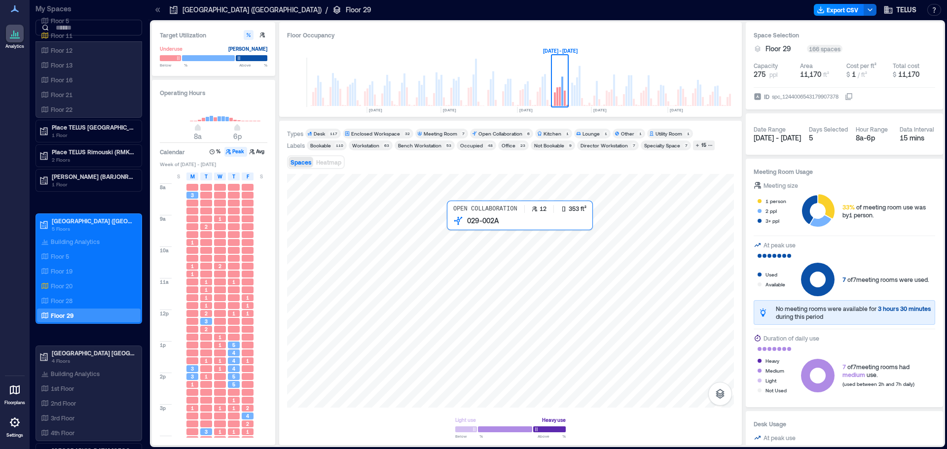
click at [459, 234] on div at bounding box center [510, 291] width 447 height 234
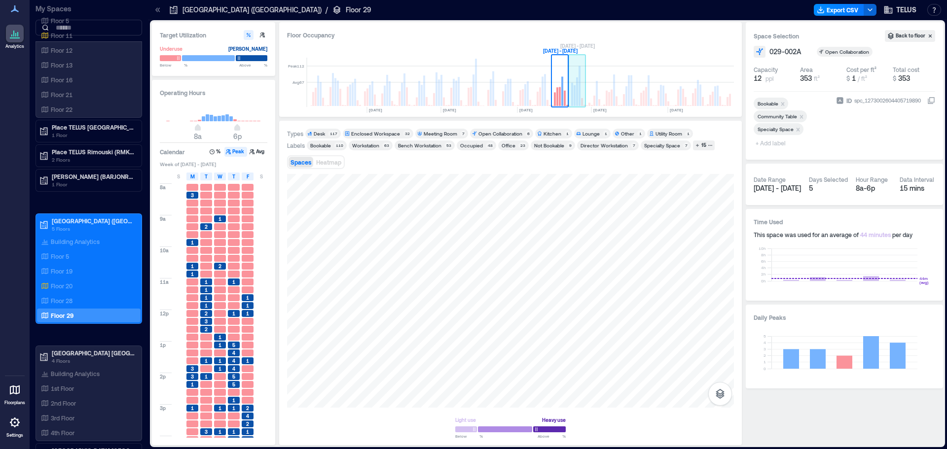
click at [574, 103] on rect at bounding box center [575, 95] width 2 height 21
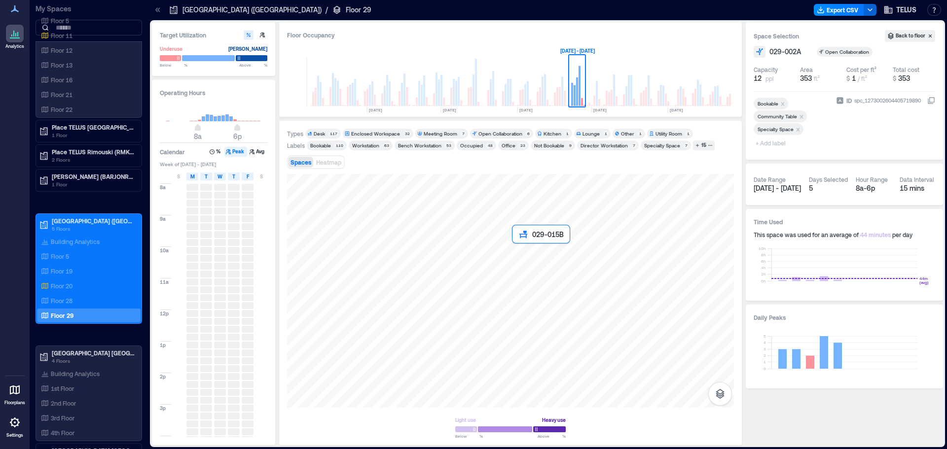
click at [528, 234] on div at bounding box center [510, 291] width 447 height 234
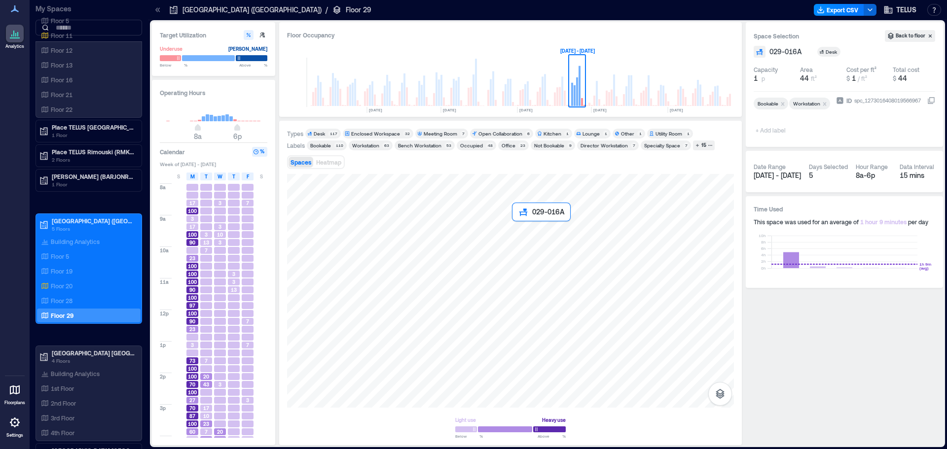
click at [528, 234] on div at bounding box center [510, 291] width 447 height 234
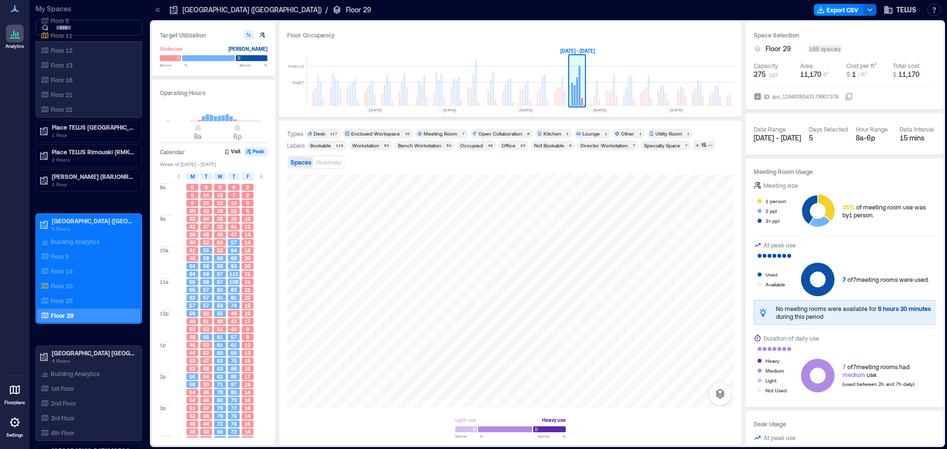
click at [577, 83] on rect at bounding box center [577, 91] width 2 height 29
click at [535, 38] on div "Floor Occupancy" at bounding box center [510, 35] width 447 height 10
click at [68, 297] on p "Floor 28" at bounding box center [62, 301] width 22 height 8
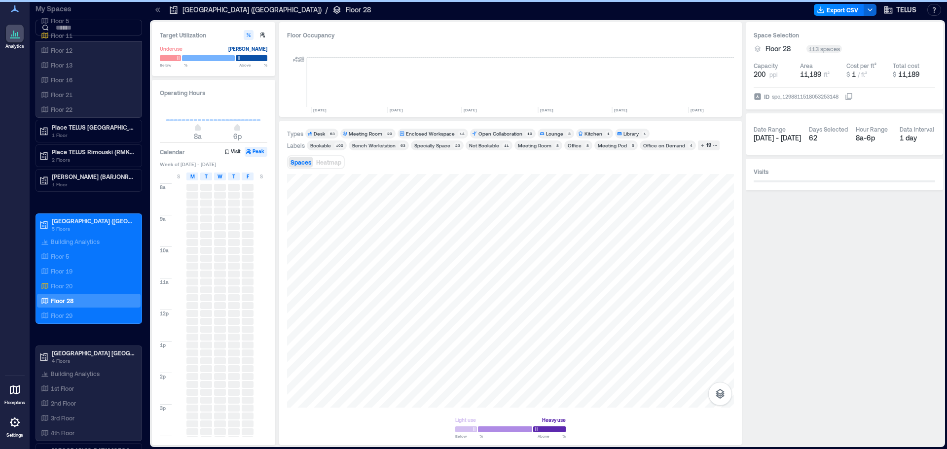
scroll to position [0, 921]
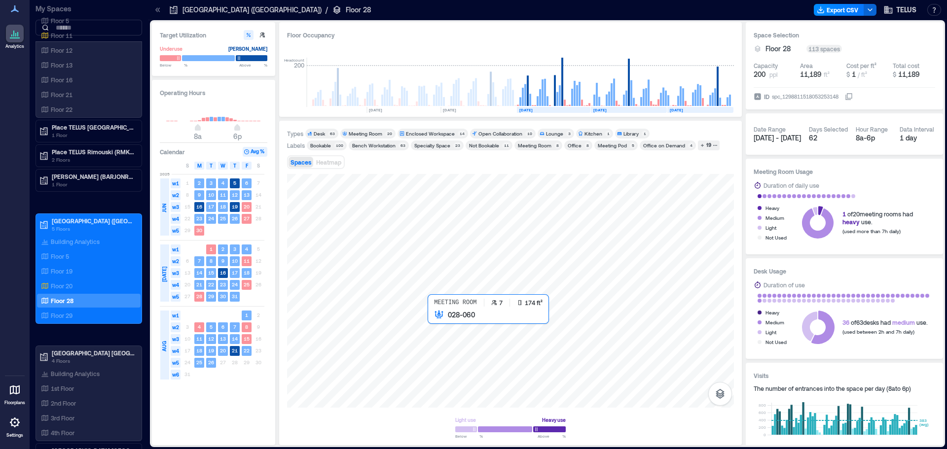
click at [445, 333] on div at bounding box center [510, 291] width 447 height 234
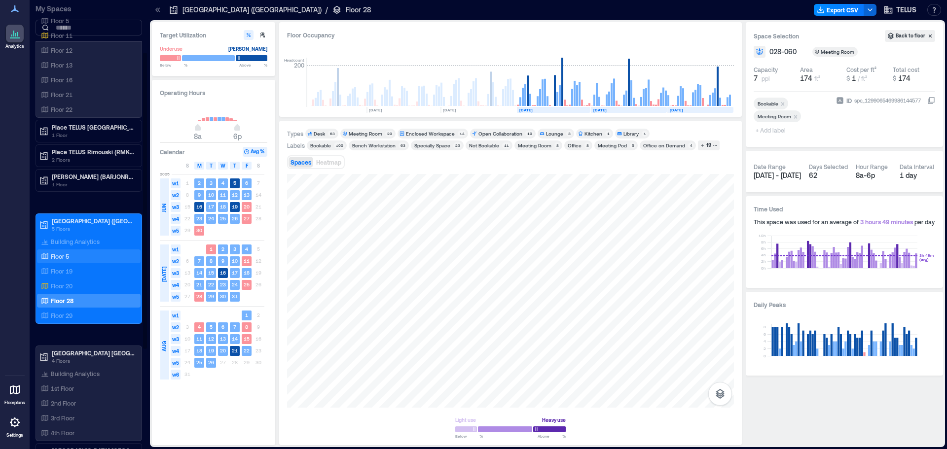
click at [64, 256] on p "Floor 5" at bounding box center [60, 257] width 18 height 8
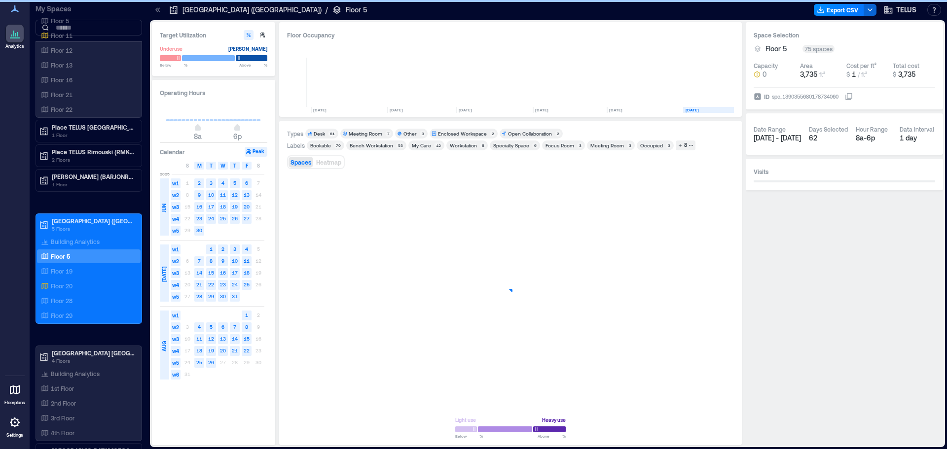
scroll to position [0, 166]
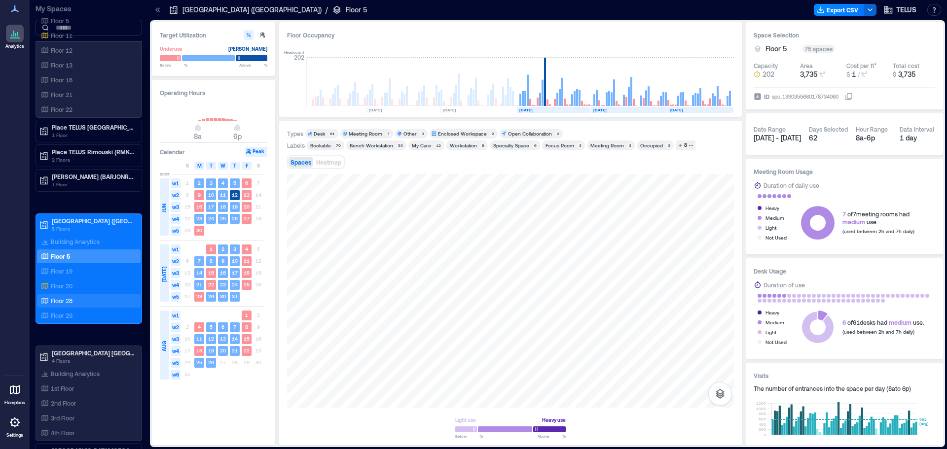
click at [65, 303] on p "Floor 28" at bounding box center [62, 301] width 22 height 8
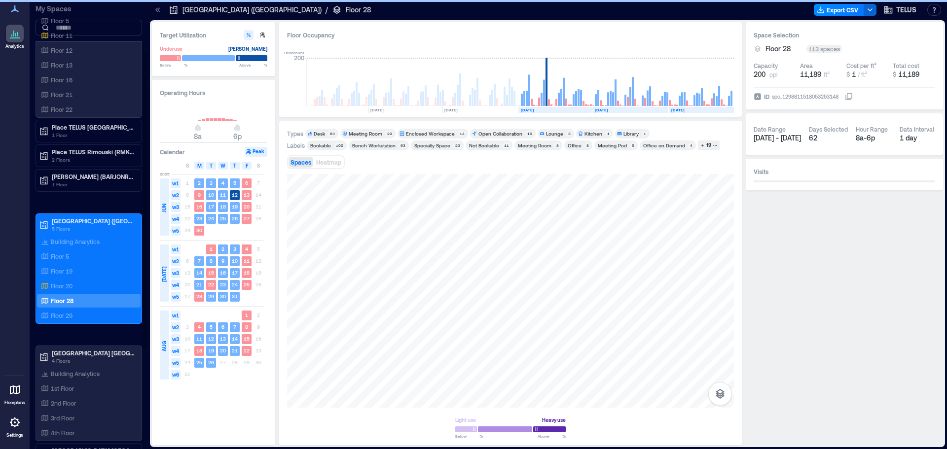
scroll to position [0, 921]
